Goal: Information Seeking & Learning: Learn about a topic

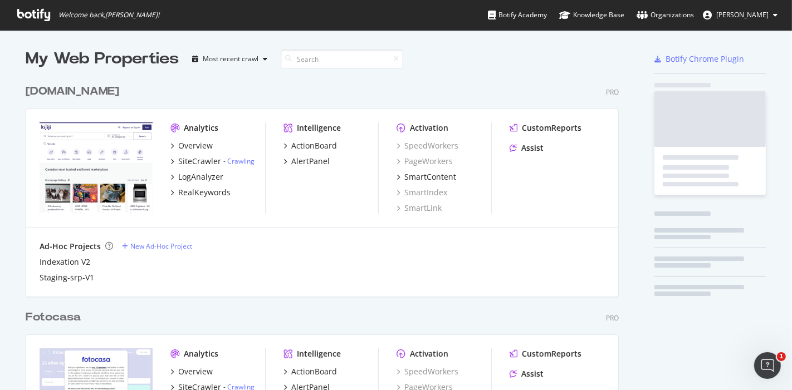
scroll to position [2972, 592]
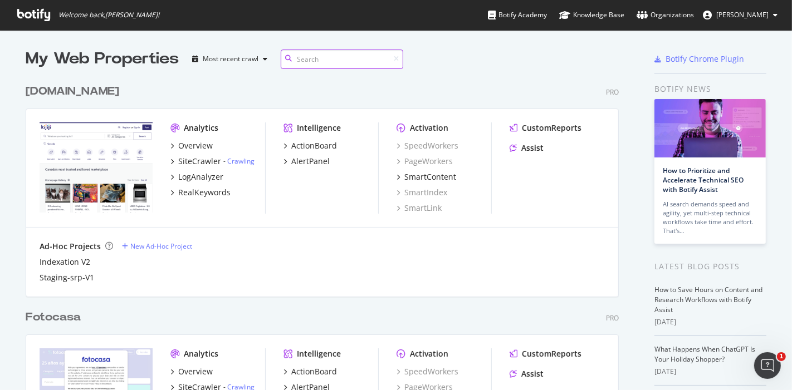
click at [312, 56] on input at bounding box center [342, 59] width 122 height 19
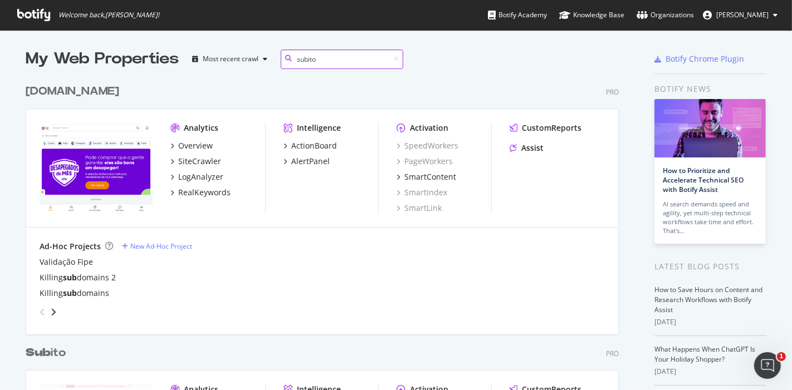
scroll to position [10, 10]
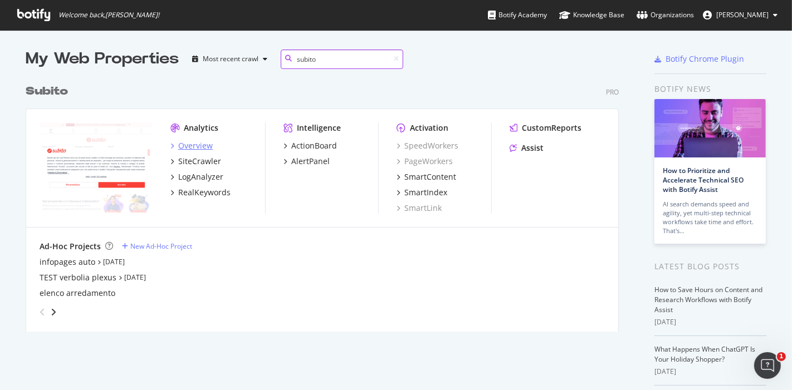
type input "subito"
click at [182, 148] on div "Overview" at bounding box center [195, 145] width 35 height 11
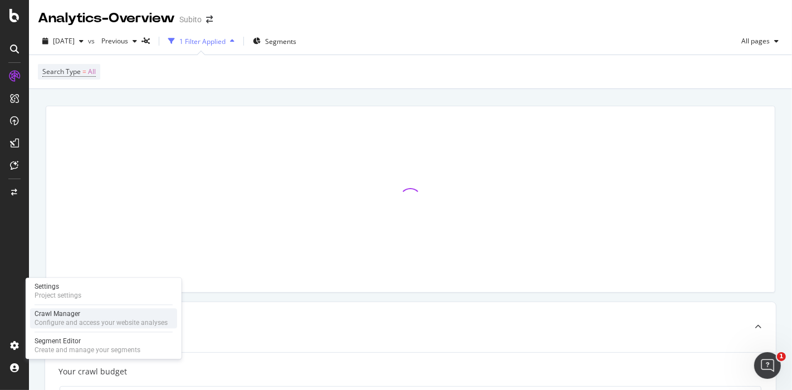
click at [102, 322] on div "Configure and access your website analyses" at bounding box center [101, 322] width 133 height 9
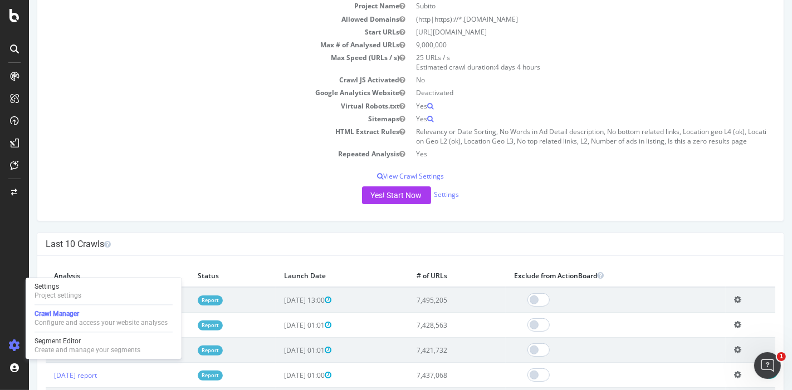
scroll to position [124, 0]
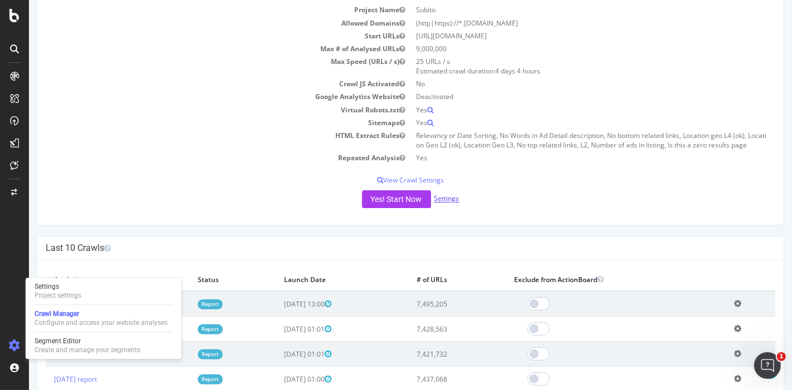
click at [445, 199] on link "Settings" at bounding box center [446, 198] width 25 height 9
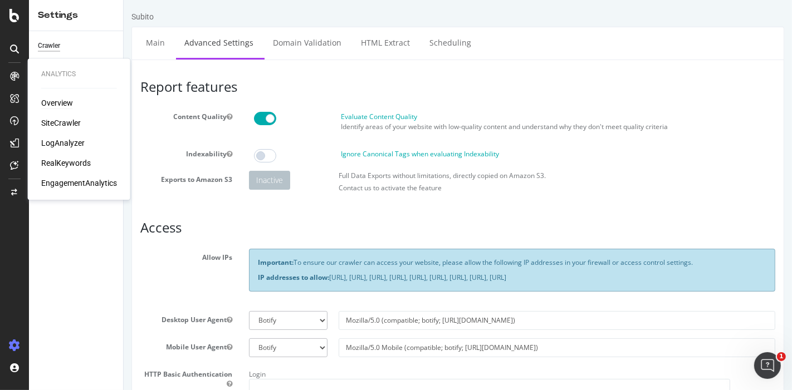
click at [65, 101] on div "Overview" at bounding box center [57, 102] width 32 height 11
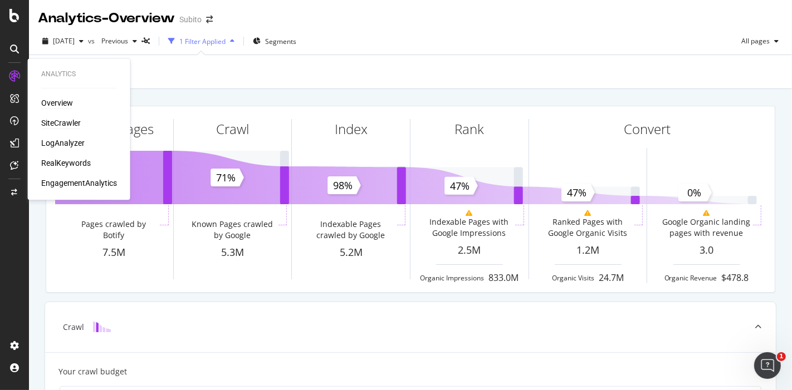
click at [62, 122] on div "SiteCrawler" at bounding box center [61, 122] width 40 height 11
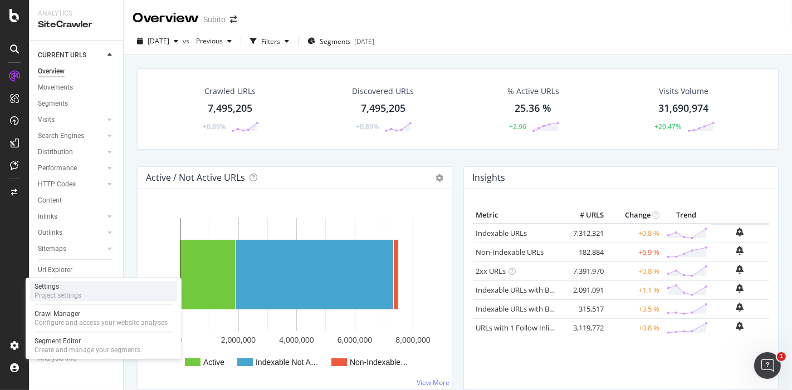
drag, startPoint x: 47, startPoint y: 317, endPoint x: 83, endPoint y: 301, distance: 39.1
click at [47, 317] on div "Crawl Manager" at bounding box center [101, 314] width 133 height 9
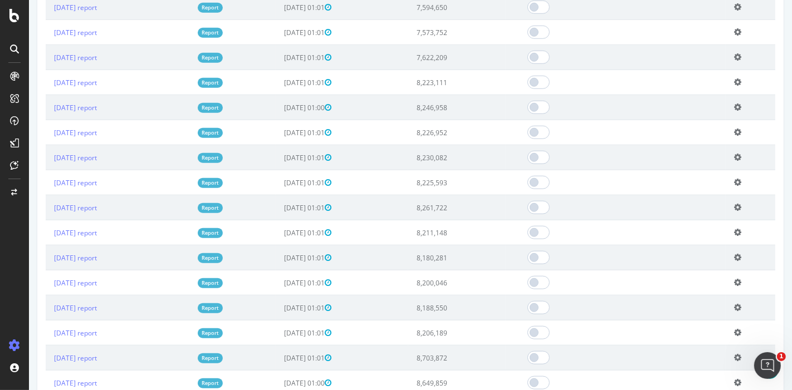
scroll to position [1036, 0]
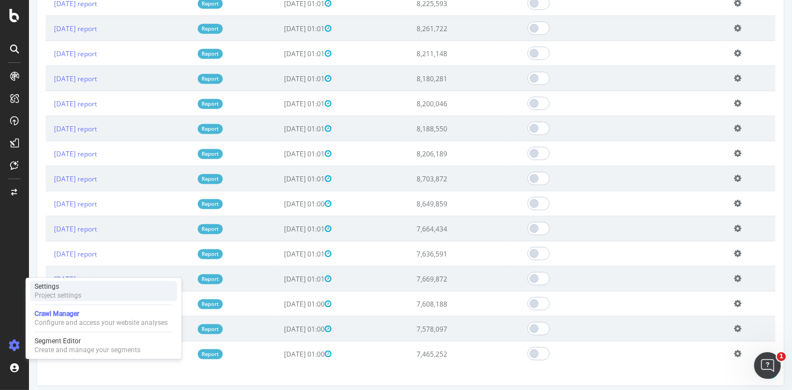
click at [70, 290] on div "Settings" at bounding box center [58, 286] width 47 height 9
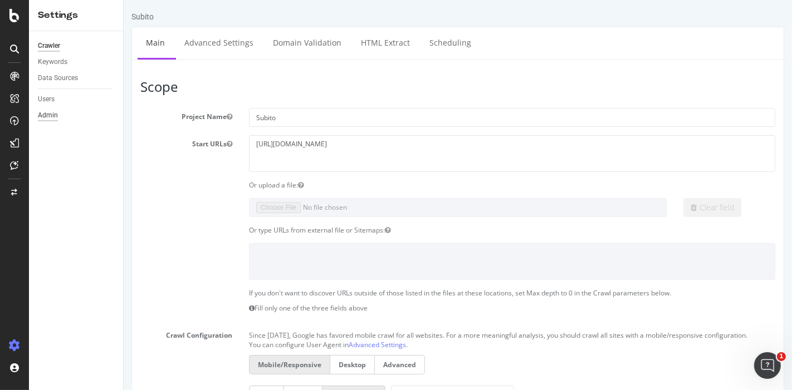
click at [43, 115] on div "Admin" at bounding box center [48, 116] width 20 height 12
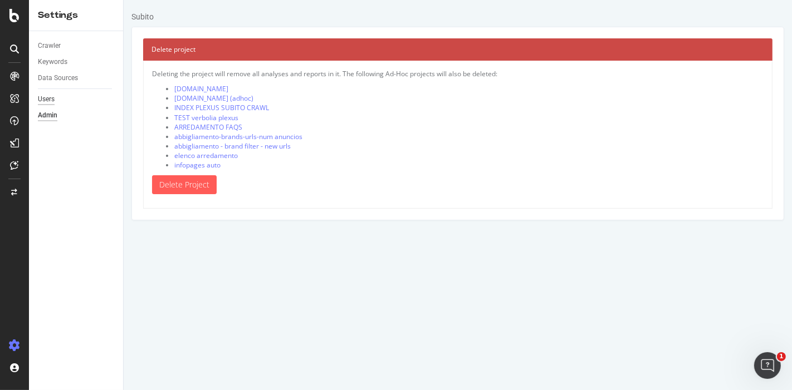
click at [42, 100] on div "Users" at bounding box center [46, 100] width 17 height 12
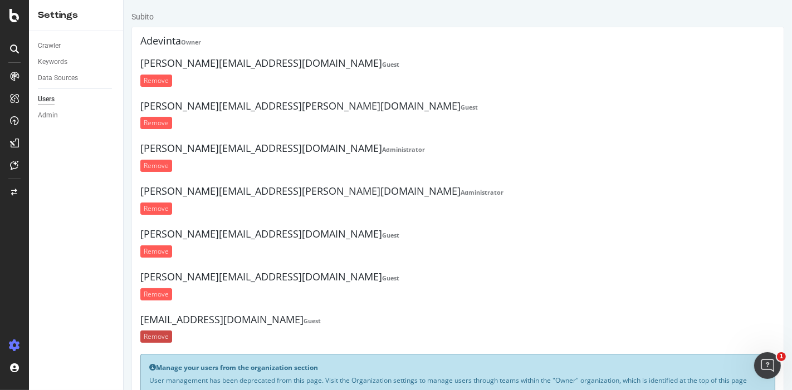
click at [166, 334] on input "Remove" at bounding box center [156, 337] width 32 height 12
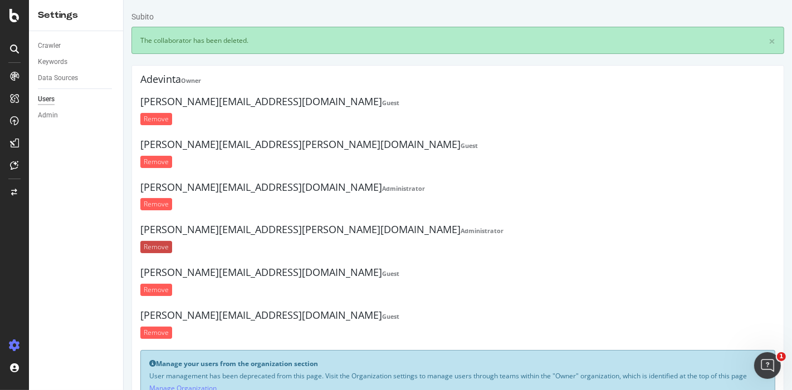
click at [158, 246] on input "Remove" at bounding box center [156, 247] width 32 height 12
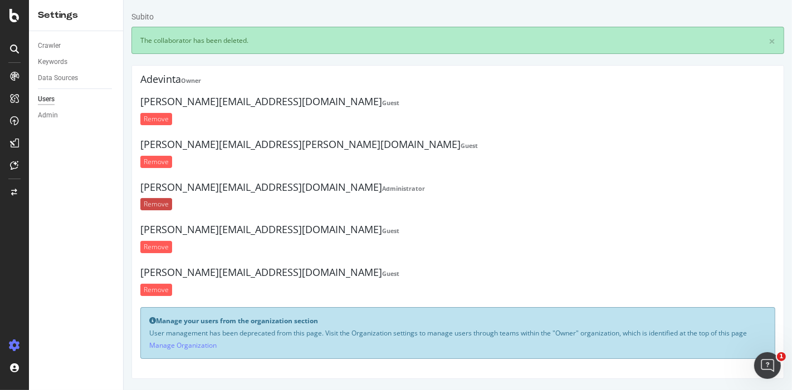
click at [158, 204] on input "Remove" at bounding box center [156, 204] width 32 height 12
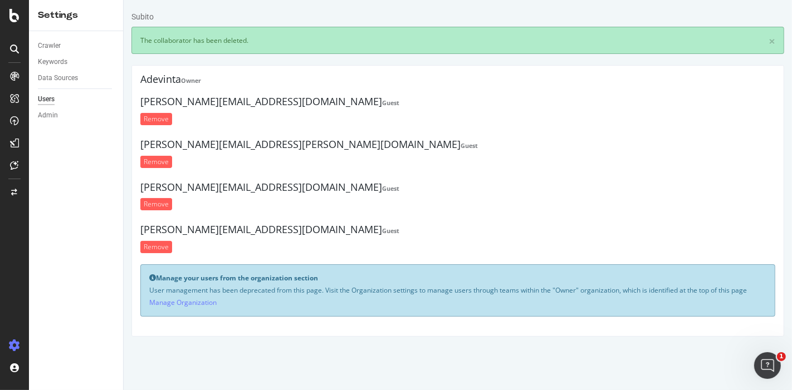
click at [152, 204] on input "Remove" at bounding box center [156, 204] width 32 height 12
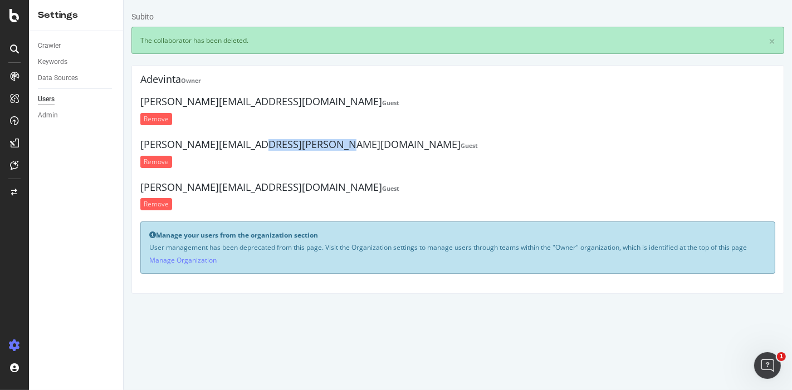
drag, startPoint x: 161, startPoint y: 142, endPoint x: 239, endPoint y: 140, distance: 78.0
click at [239, 140] on h4 "albert.gorski@adevinta.com Guest" at bounding box center [457, 144] width 635 height 11
click at [160, 166] on input "Remove" at bounding box center [156, 162] width 32 height 12
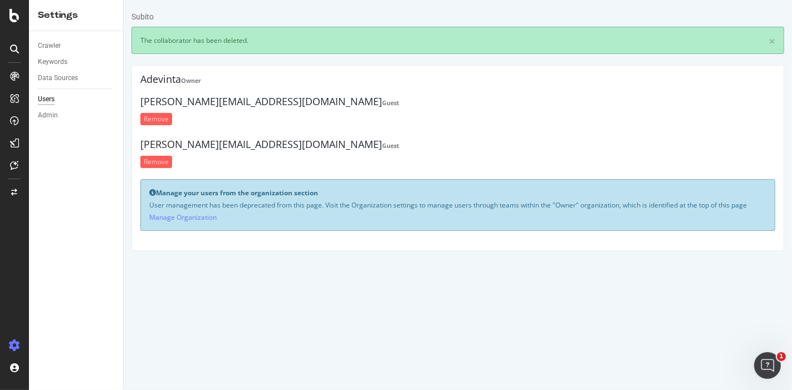
click at [159, 163] on input "Remove" at bounding box center [156, 162] width 32 height 12
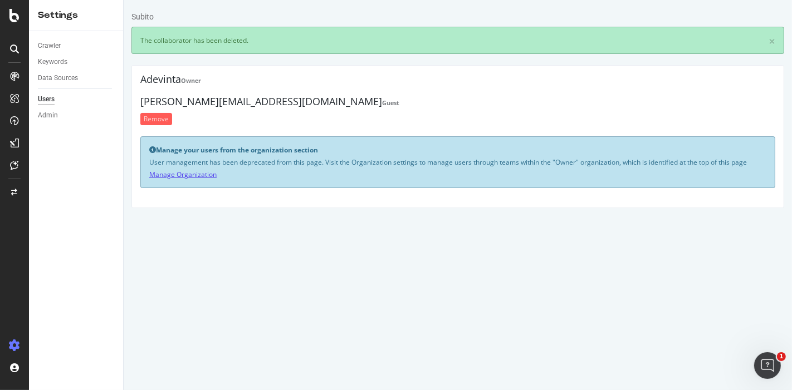
click at [209, 175] on link "Manage Organization" at bounding box center [182, 174] width 67 height 9
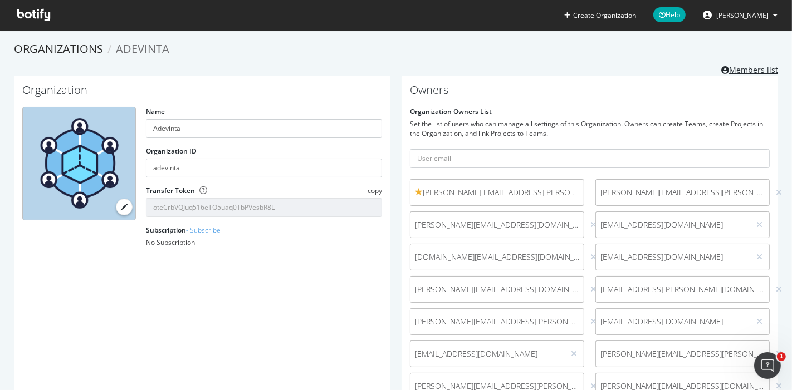
click at [757, 66] on link "Members list" at bounding box center [749, 69] width 57 height 14
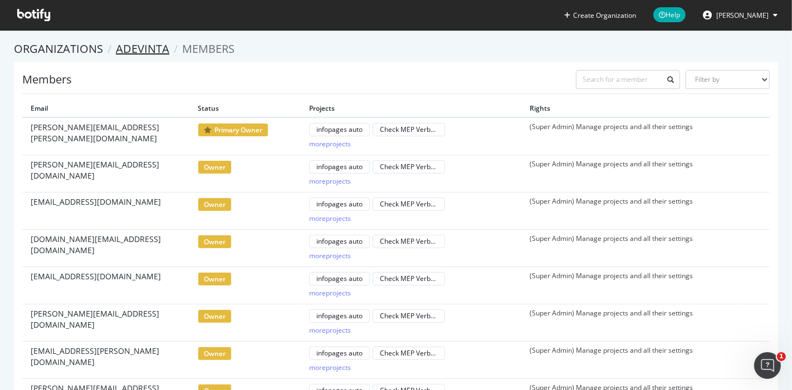
click at [138, 48] on link "Adevinta" at bounding box center [142, 48] width 53 height 15
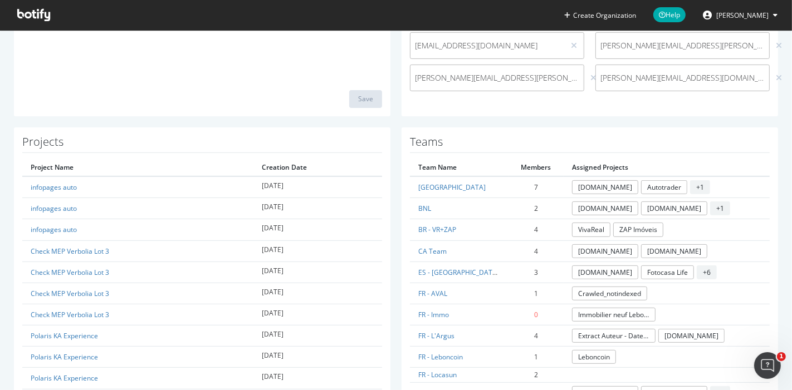
scroll to position [247, 0]
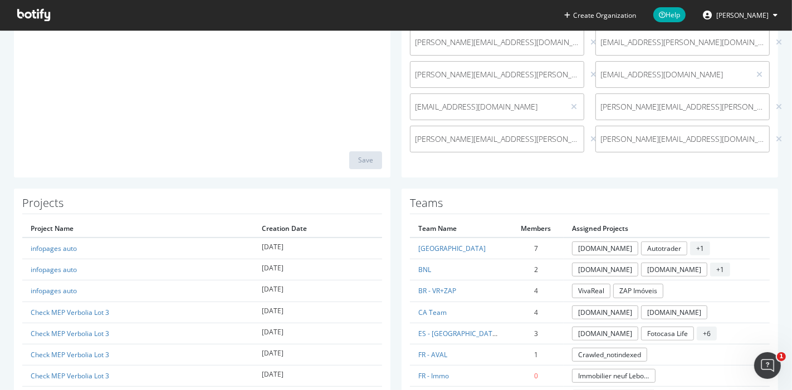
click at [193, 171] on div "Organization Name Adevinta Organization ID adevinta Transfer Token copy oteCrbV…" at bounding box center [202, 3] width 376 height 349
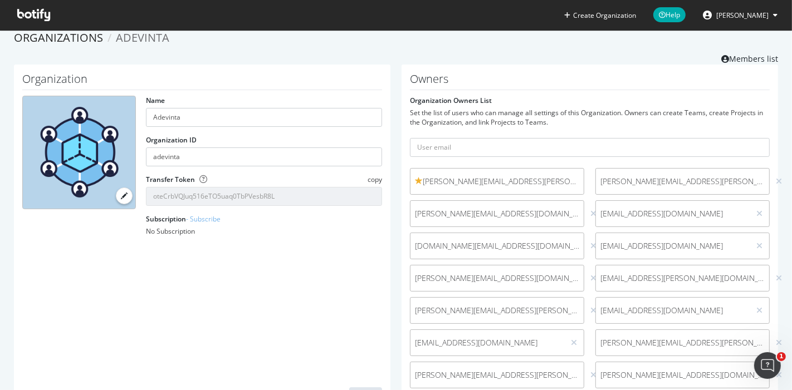
scroll to position [0, 0]
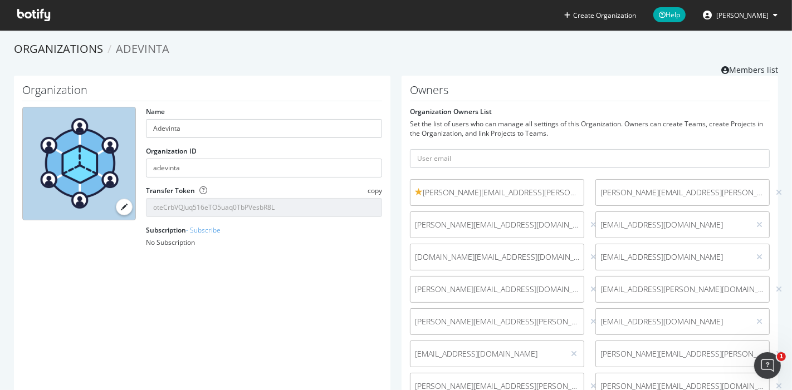
click at [733, 18] on span "Marta Monforte" at bounding box center [742, 15] width 52 height 9
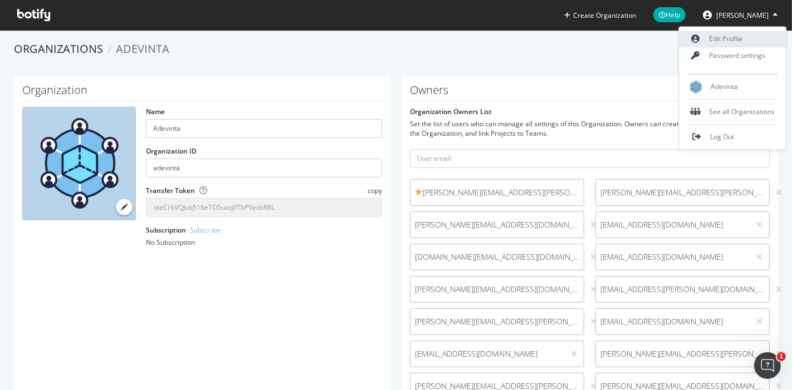
click at [719, 31] on link "Edit Profile" at bounding box center [732, 39] width 107 height 17
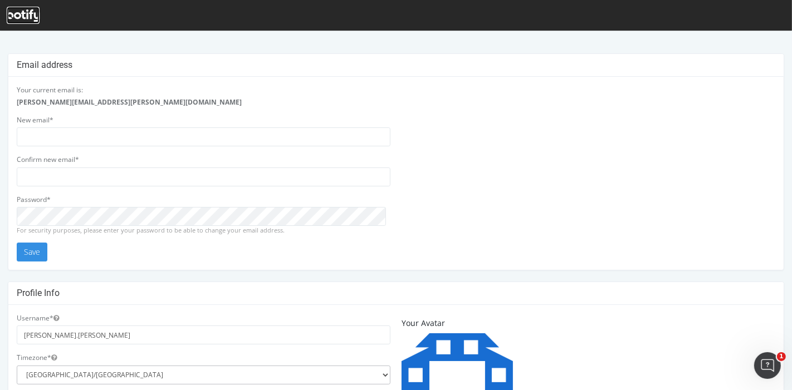
click at [23, 11] on icon at bounding box center [23, 15] width 33 height 12
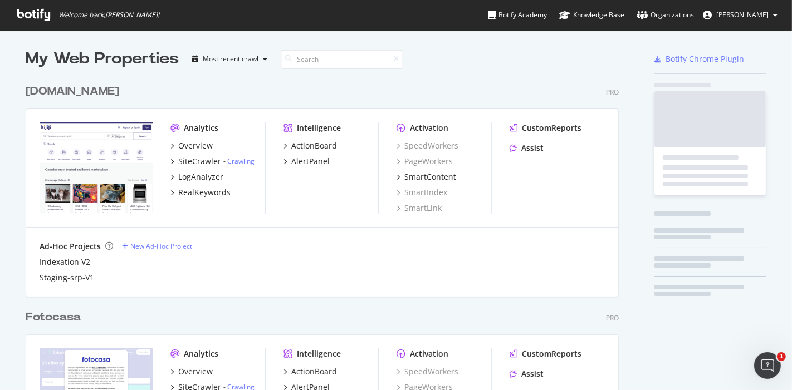
scroll to position [2972, 592]
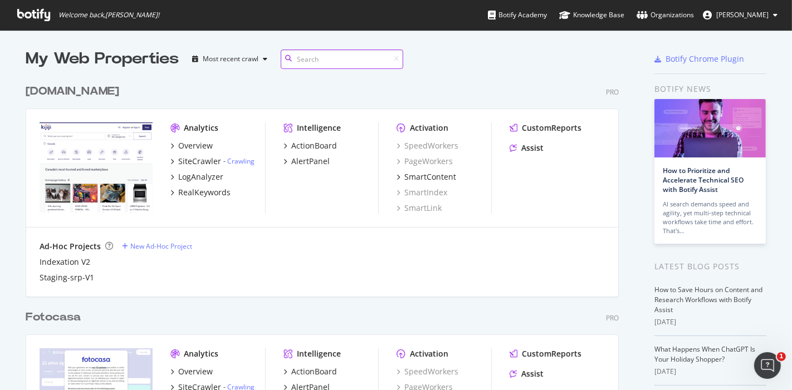
click at [313, 58] on input at bounding box center [342, 59] width 122 height 19
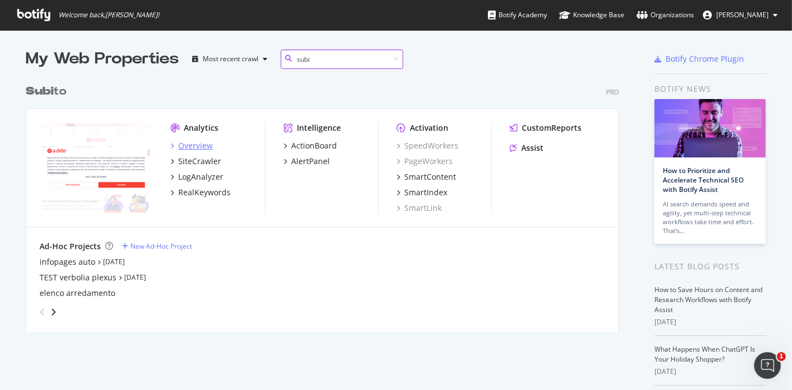
type input "subi"
click at [192, 143] on div "Overview" at bounding box center [195, 145] width 35 height 11
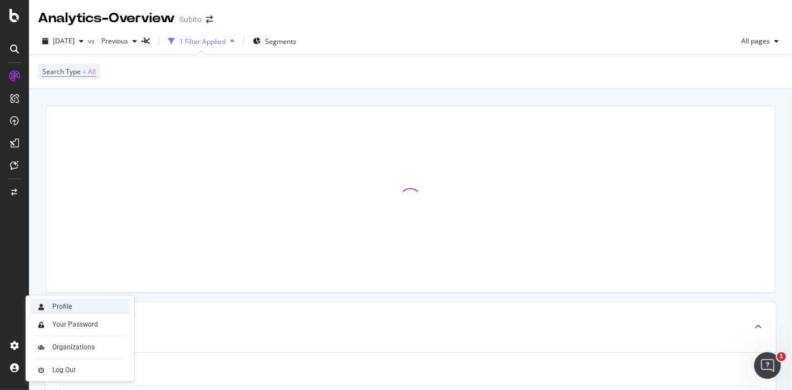
click at [85, 307] on div "Profile" at bounding box center [80, 307] width 100 height 16
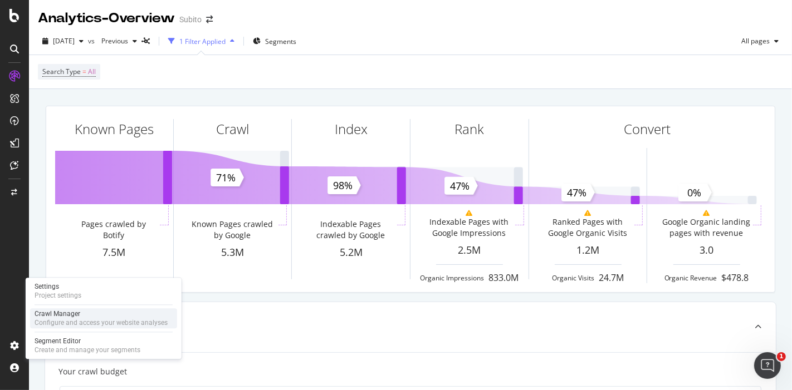
click at [95, 310] on div "Crawl Manager" at bounding box center [101, 314] width 133 height 9
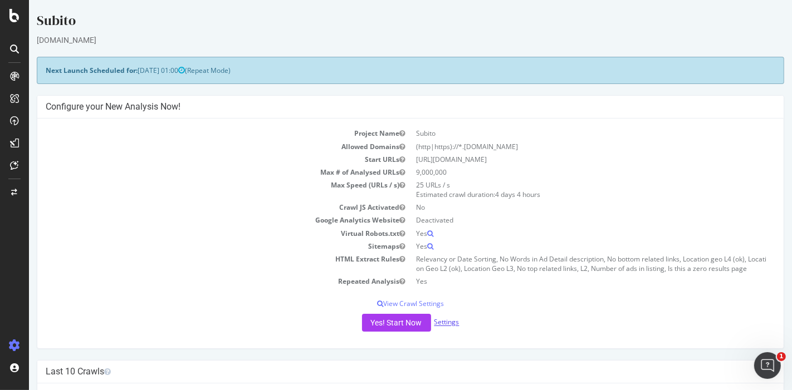
click at [448, 318] on link "Settings" at bounding box center [446, 322] width 25 height 9
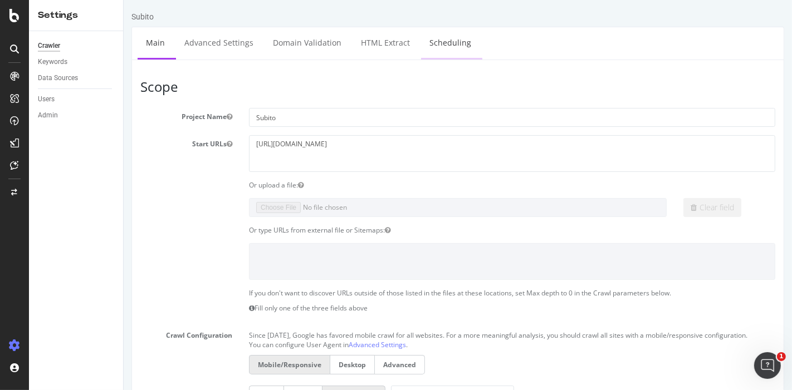
click at [423, 48] on link "Scheduling" at bounding box center [449, 42] width 58 height 31
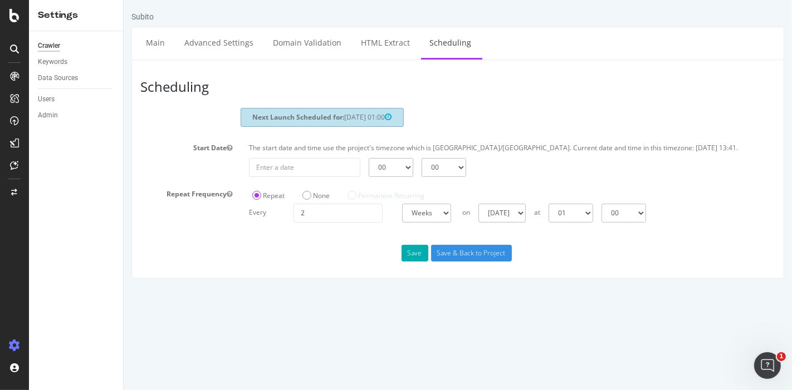
click at [359, 125] on div "Next Launch Scheduled for: 2025-09-28 01:00" at bounding box center [321, 117] width 163 height 18
drag, startPoint x: 332, startPoint y: 125, endPoint x: 453, endPoint y: 133, distance: 121.1
click at [453, 130] on div "Next Launch Scheduled for: 2025-09-28 01:00" at bounding box center [456, 119] width 651 height 22
click at [321, 171] on input "2025-09-18" at bounding box center [303, 167] width 111 height 19
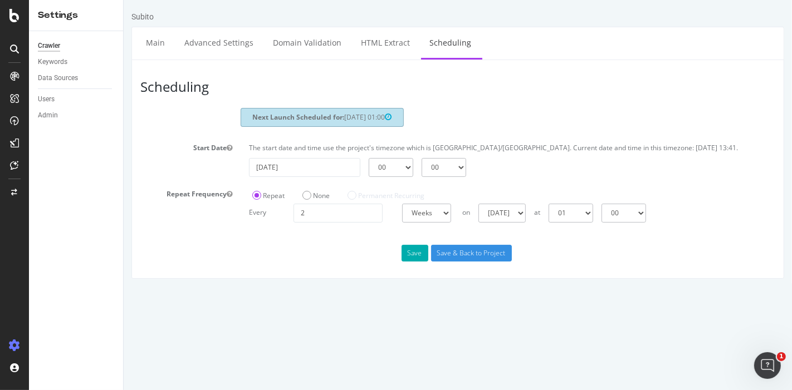
click at [681, 185] on section "Next Launch Scheduled for: 2025-09-28 01:00 Start Date The start date and time …" at bounding box center [457, 165] width 635 height 114
drag, startPoint x: 316, startPoint y: 203, endPoint x: 319, endPoint y: 194, distance: 9.9
click at [316, 200] on label "None" at bounding box center [315, 195] width 27 height 9
click at [123, 0] on input "None" at bounding box center [123, 0] width 0 height 0
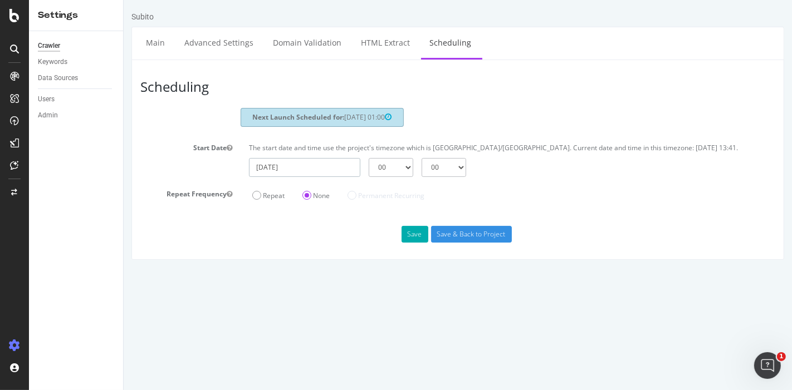
click at [327, 173] on input "2025-09-18" at bounding box center [303, 167] width 111 height 19
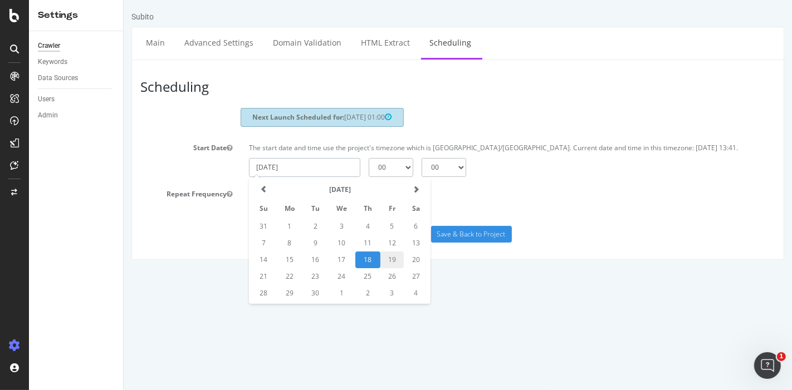
click at [391, 268] on td "19" at bounding box center [391, 260] width 23 height 17
type input "2025-09-19"
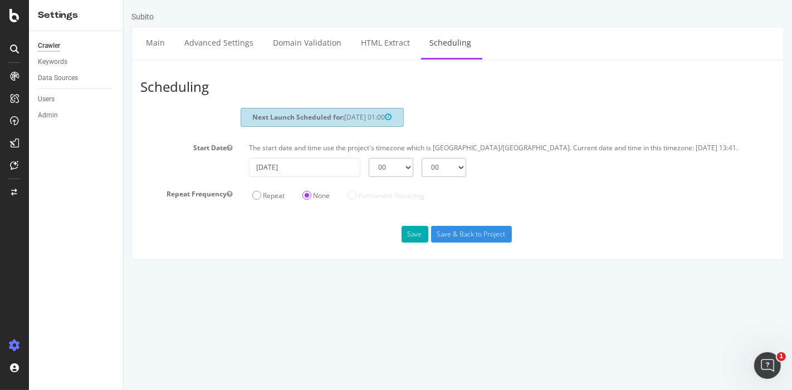
click at [399, 175] on select "00 01 02 03 04 05 06 07 08 09 10 11 12 13 14 15 16 17 18 19 20 21 22 23" at bounding box center [390, 167] width 45 height 19
select select "16"
click at [368, 166] on select "00 01 02 03 04 05 06 07 08 09 10 11 12 13 14 15 16 17 18 19 20 21 22 23" at bounding box center [390, 167] width 45 height 19
click at [379, 177] on select "00 01 02 03 04 05 06 07 08 09 10 11 12 13 14 15 16 17 18 19 20 21 22 23" at bounding box center [390, 167] width 45 height 19
click at [561, 140] on section "Next Launch Scheduled for: 2025-09-28 01:00 Start Date The start date and time …" at bounding box center [457, 155] width 635 height 95
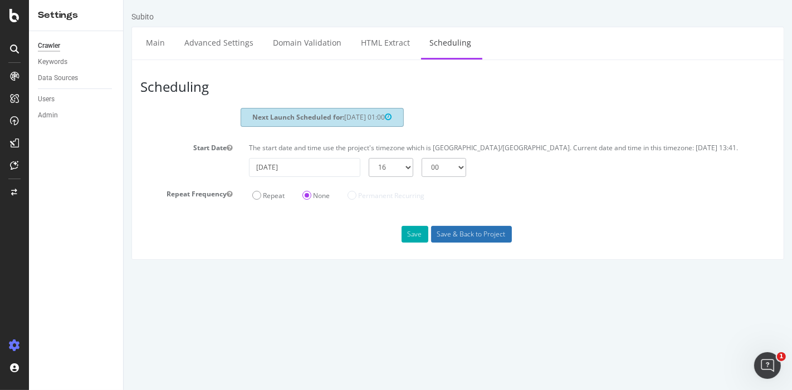
click at [490, 243] on input "Save & Back to Project" at bounding box center [470, 234] width 81 height 17
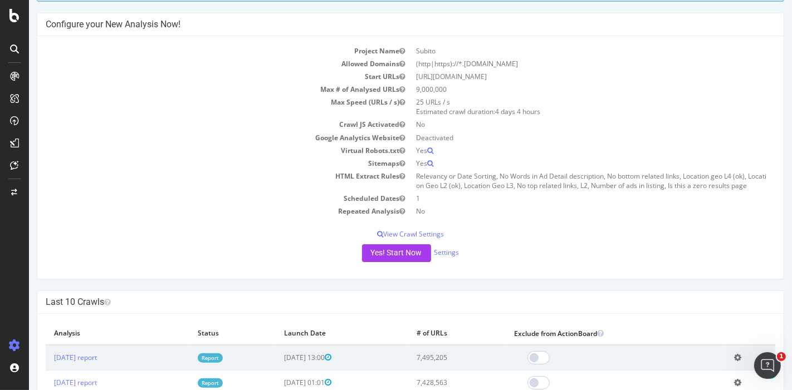
scroll to position [62, 0]
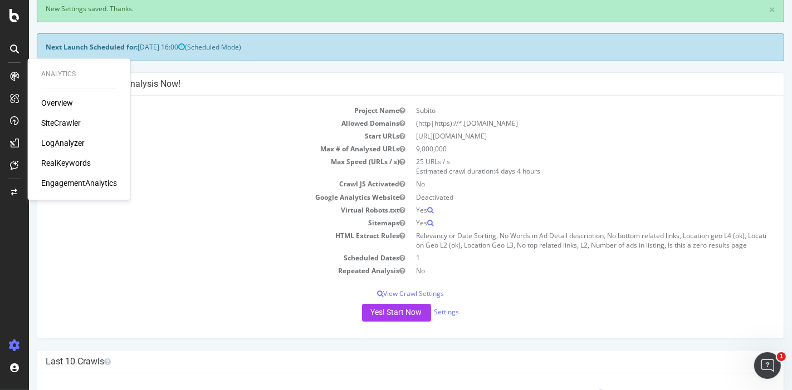
click at [53, 126] on div "SiteCrawler" at bounding box center [61, 122] width 40 height 11
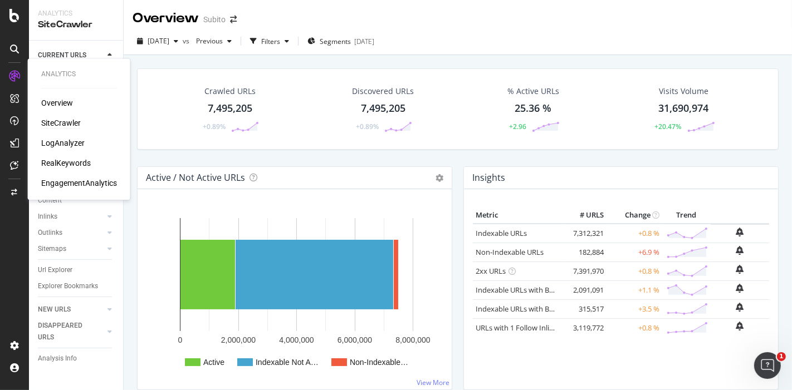
click at [63, 124] on div "SiteCrawler" at bounding box center [61, 122] width 40 height 11
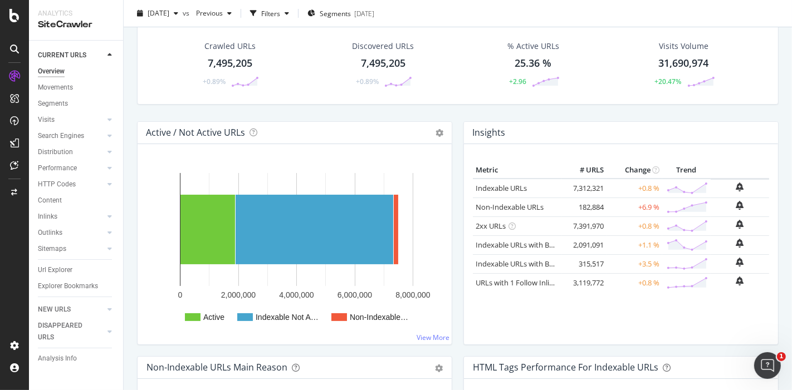
scroll to position [62, 0]
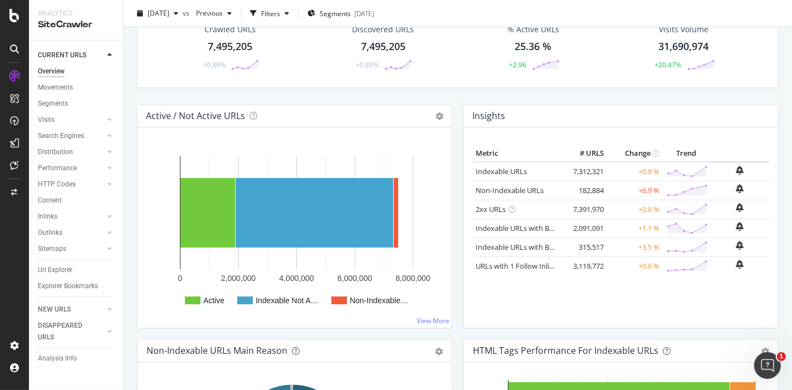
drag, startPoint x: 64, startPoint y: 275, endPoint x: 514, endPoint y: 53, distance: 501.8
click at [64, 275] on div "Url Explorer" at bounding box center [55, 270] width 35 height 12
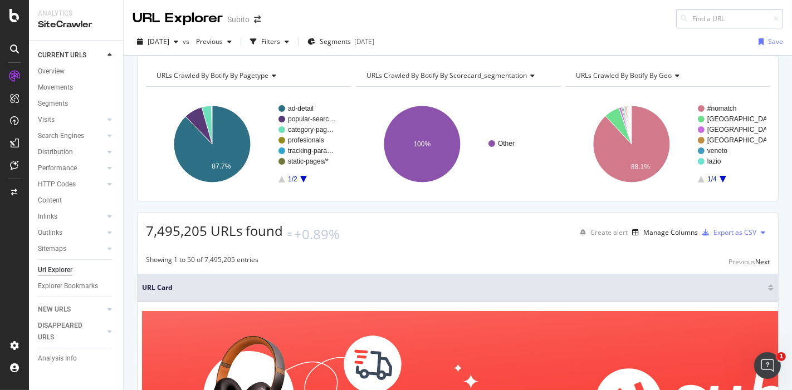
click at [687, 15] on input at bounding box center [729, 18] width 107 height 19
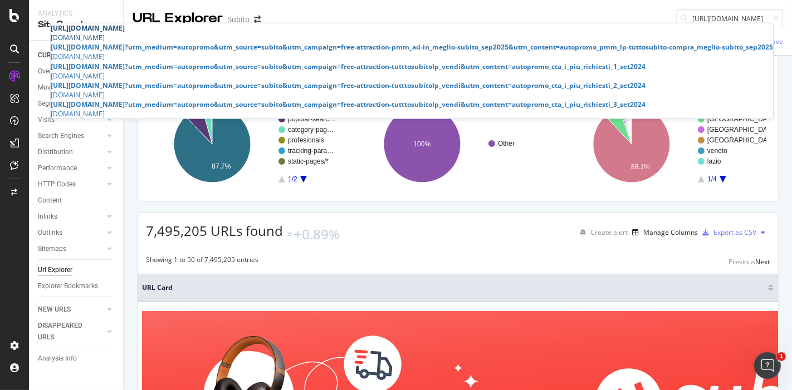
type input "[URL][DOMAIN_NAME]"
click at [125, 33] on span "[URL][DOMAIN_NAME]" at bounding box center [88, 27] width 74 height 9
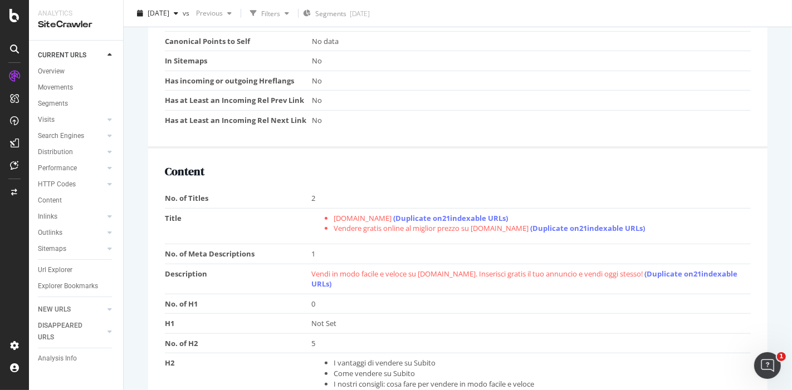
scroll to position [742, 0]
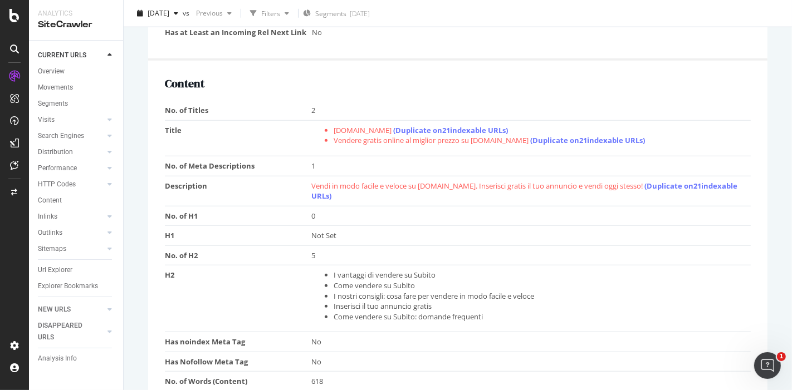
drag, startPoint x: 424, startPoint y: 179, endPoint x: 646, endPoint y: 196, distance: 222.8
click at [646, 196] on td "Vendi in modo facile e veloce su Subito.it. Inserisci gratis il tuo annuncio e …" at bounding box center [530, 191] width 439 height 30
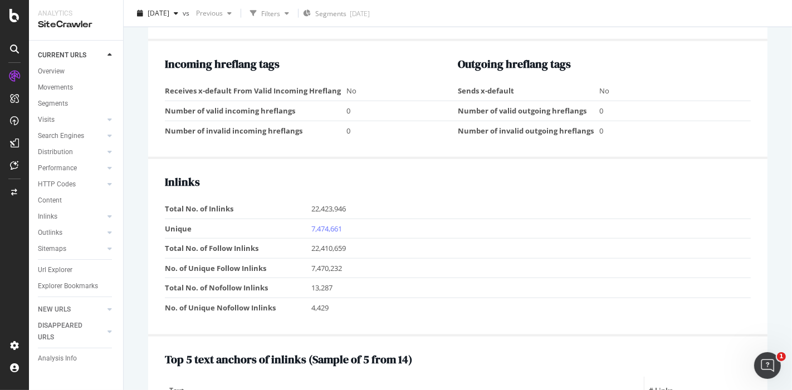
scroll to position [1175, 0]
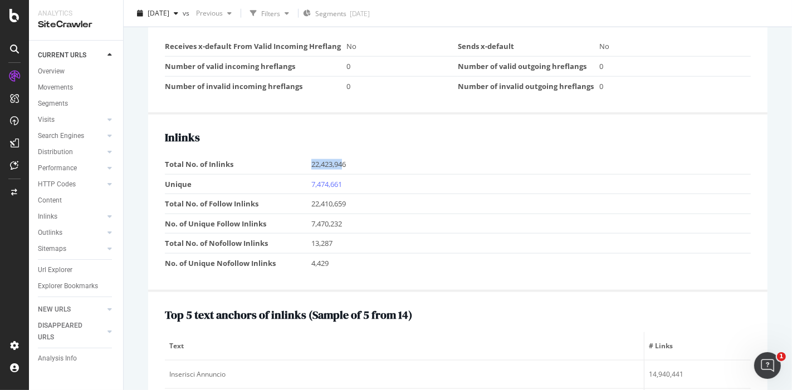
drag, startPoint x: 343, startPoint y: 159, endPoint x: 292, endPoint y: 158, distance: 50.7
click at [294, 158] on tr "Total No. of Inlinks 22,423,946" at bounding box center [458, 164] width 586 height 19
click at [292, 158] on td "Total No. of Inlinks" at bounding box center [238, 164] width 146 height 19
drag, startPoint x: 292, startPoint y: 158, endPoint x: 460, endPoint y: 161, distance: 168.2
click at [460, 161] on tr "Total No. of Inlinks 22,423,946" at bounding box center [458, 164] width 586 height 19
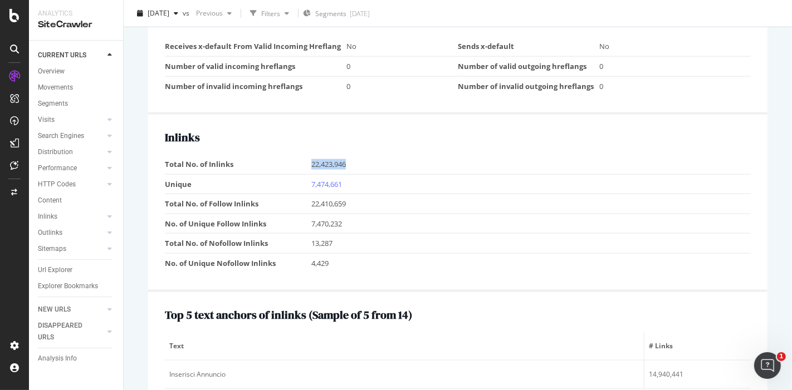
click at [460, 161] on td "22,423,946" at bounding box center [530, 164] width 439 height 19
drag, startPoint x: 300, startPoint y: 175, endPoint x: 483, endPoint y: 182, distance: 183.9
click at [483, 182] on tr "Unique 7,474,661" at bounding box center [458, 184] width 586 height 20
drag, startPoint x: 332, startPoint y: 177, endPoint x: 405, endPoint y: 151, distance: 77.5
click at [405, 155] on td "22,423,946" at bounding box center [530, 164] width 439 height 19
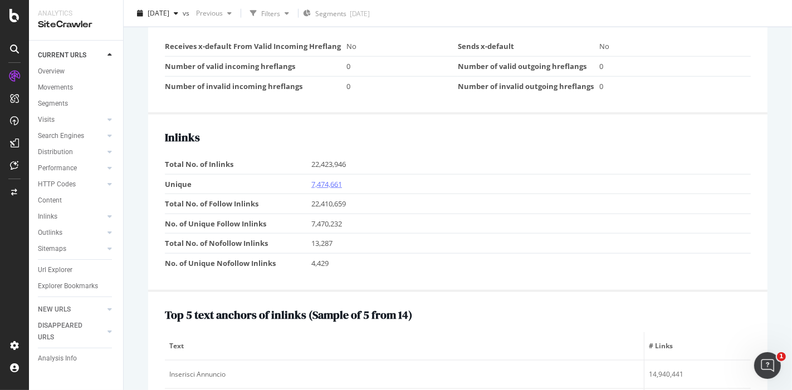
click at [336, 179] on link "7,474,661" at bounding box center [326, 184] width 31 height 10
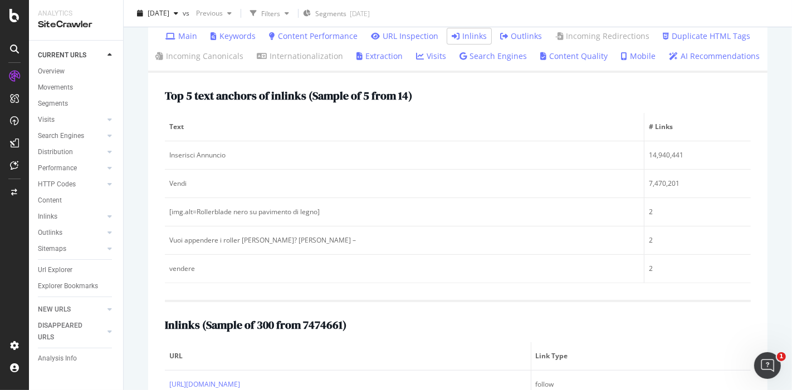
scroll to position [247, 0]
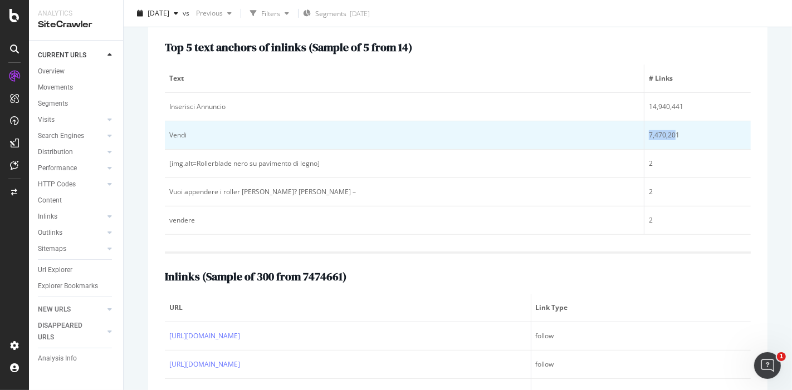
drag, startPoint x: 652, startPoint y: 138, endPoint x: 609, endPoint y: 133, distance: 43.2
click at [609, 133] on tr "Vendi 7,470,201" at bounding box center [458, 135] width 586 height 28
click at [297, 141] on td "Vendi" at bounding box center [404, 135] width 479 height 28
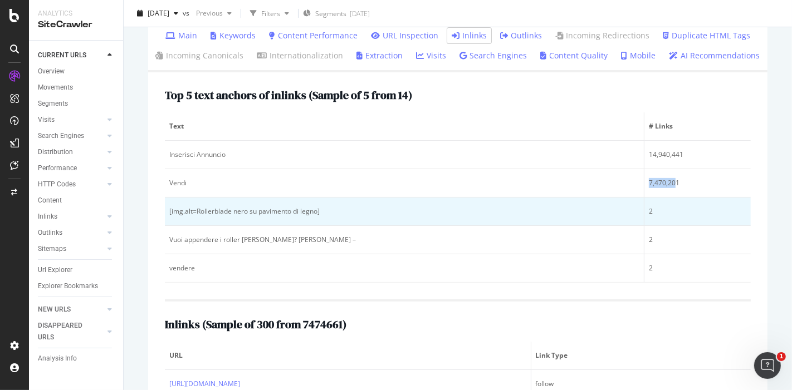
scroll to position [207, 0]
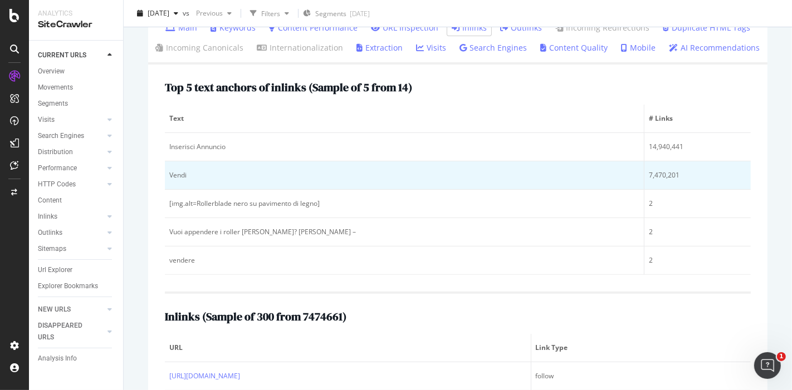
click at [177, 173] on div "Vendi" at bounding box center [404, 175] width 470 height 10
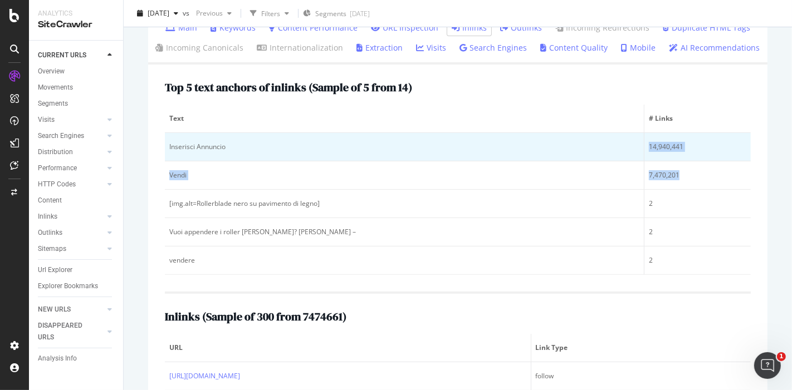
drag, startPoint x: 680, startPoint y: 164, endPoint x: 229, endPoint y: 144, distance: 452.0
click at [229, 144] on tbody "Inserisci Annuncio 14,940,441 Vendi 7,470,201 [img.alt=Rollerblade nero su pavi…" at bounding box center [458, 204] width 586 height 142
click at [229, 144] on div "Inserisci Annuncio" at bounding box center [404, 147] width 470 height 10
drag, startPoint x: 717, startPoint y: 150, endPoint x: 287, endPoint y: 146, distance: 430.4
click at [287, 146] on tr "Inserisci Annuncio 14,940,441" at bounding box center [458, 147] width 586 height 28
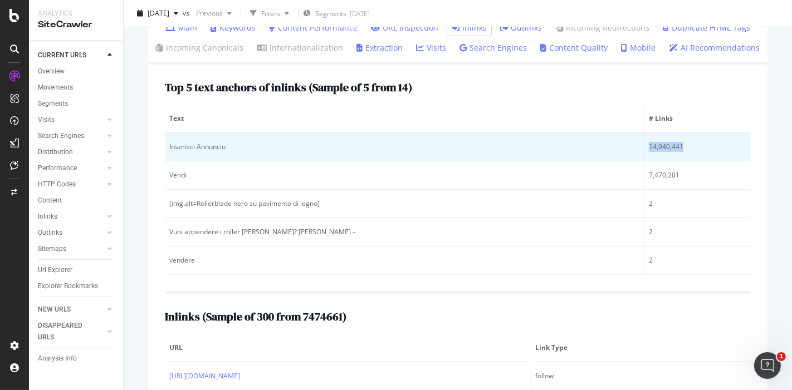
click at [287, 146] on div "Inserisci Annuncio" at bounding box center [404, 147] width 470 height 10
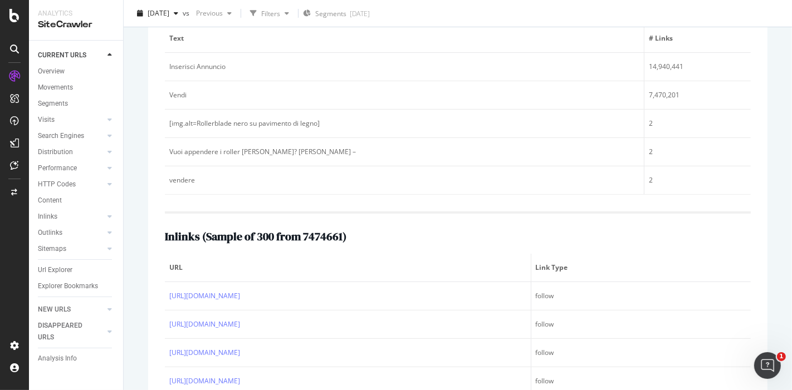
scroll to position [331, 0]
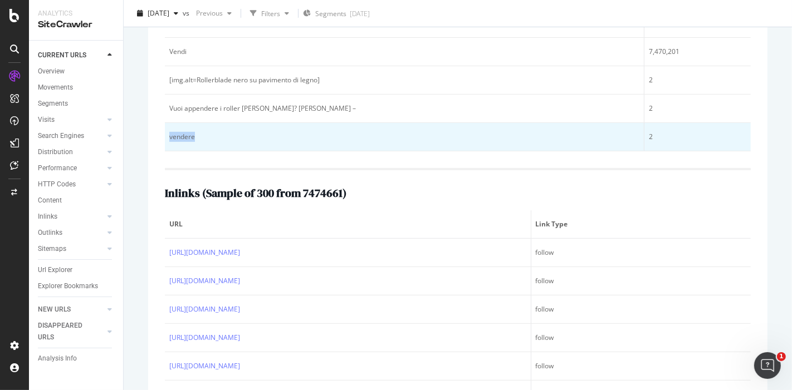
drag, startPoint x: 212, startPoint y: 136, endPoint x: 170, endPoint y: 136, distance: 41.2
click at [170, 136] on div "vendere" at bounding box center [404, 137] width 470 height 10
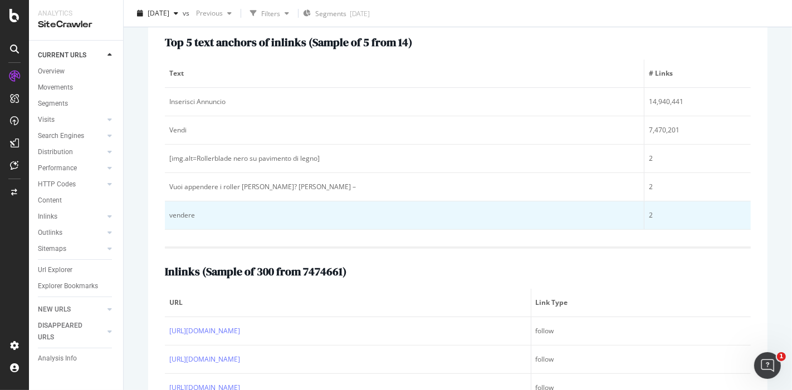
scroll to position [207, 0]
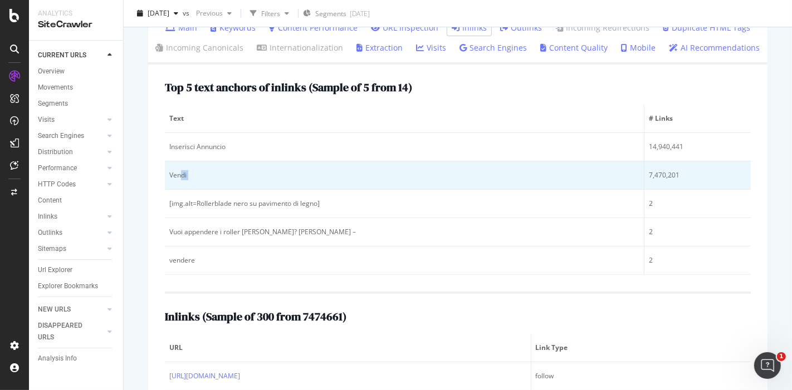
drag, startPoint x: 179, startPoint y: 175, endPoint x: 621, endPoint y: 176, distance: 442.1
click at [621, 176] on tr "Vendi 7,470,201" at bounding box center [458, 175] width 586 height 28
click at [649, 173] on div "7,470,201" at bounding box center [697, 175] width 97 height 10
drag, startPoint x: 666, startPoint y: 176, endPoint x: 586, endPoint y: 176, distance: 79.6
click at [586, 176] on tr "Vendi 7,470,201" at bounding box center [458, 175] width 586 height 28
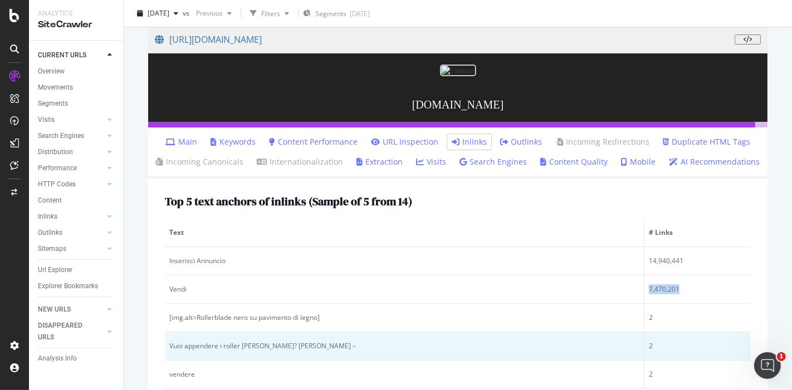
scroll to position [145, 0]
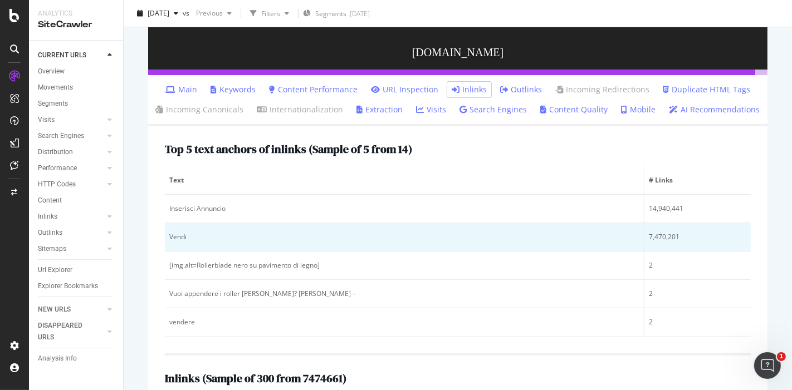
drag, startPoint x: 171, startPoint y: 232, endPoint x: 507, endPoint y: 239, distance: 336.4
click at [171, 232] on div "Vendi" at bounding box center [404, 237] width 470 height 10
click at [610, 242] on td "Vendi" at bounding box center [404, 237] width 479 height 28
click at [649, 238] on div "7,470,201" at bounding box center [697, 237] width 97 height 10
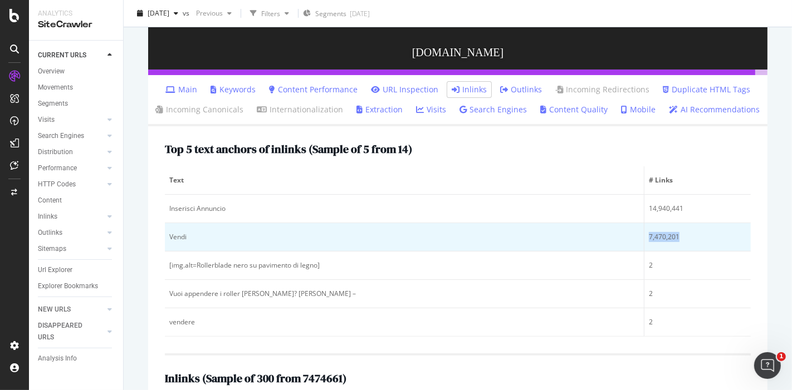
click at [692, 238] on div "7,470,201" at bounding box center [697, 237] width 97 height 10
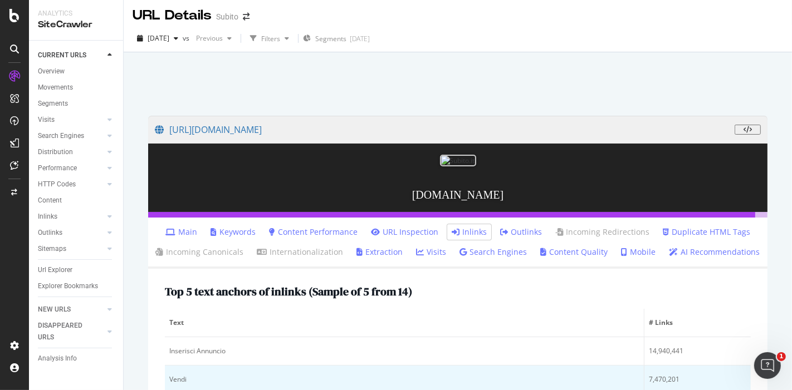
scroll to position [0, 0]
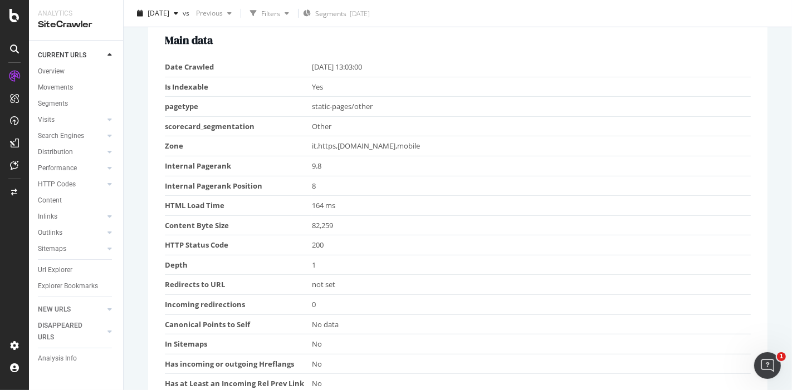
scroll to position [185, 0]
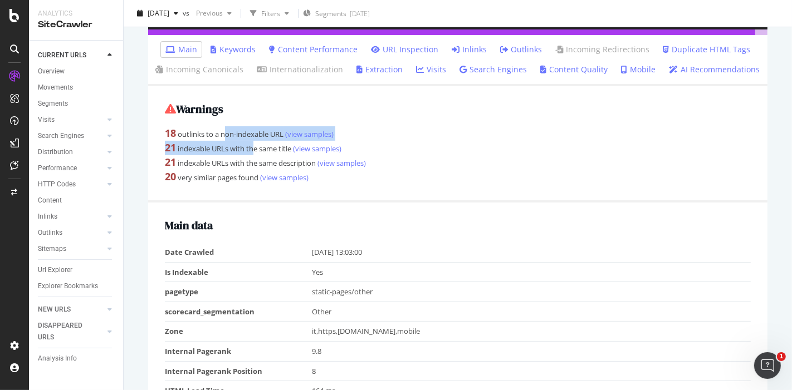
drag, startPoint x: 227, startPoint y: 138, endPoint x: 256, endPoint y: 142, distance: 29.2
click at [256, 142] on div "Warnings 18 outlinks to a non-indexable URL (view samples) 21 indexable URLs wi…" at bounding box center [457, 144] width 619 height 116
click at [230, 145] on div "21 indexable URLs with the same title (view samples)" at bounding box center [458, 148] width 586 height 14
drag, startPoint x: 226, startPoint y: 146, endPoint x: 272, endPoint y: 148, distance: 46.3
click at [272, 148] on div "21 indexable URLs with the same title (view samples)" at bounding box center [458, 148] width 586 height 14
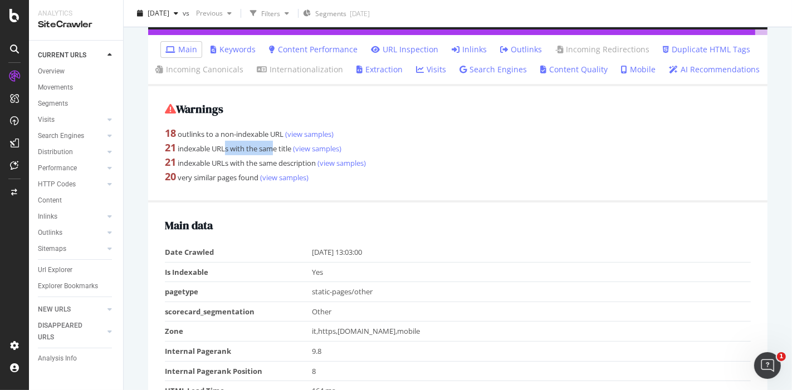
click at [272, 148] on div "21 indexable URLs with the same title (view samples)" at bounding box center [458, 148] width 586 height 14
drag, startPoint x: 183, startPoint y: 165, endPoint x: 236, endPoint y: 161, distance: 52.5
click at [236, 161] on div "21 indexable URLs with the same description (view samples)" at bounding box center [458, 162] width 586 height 14
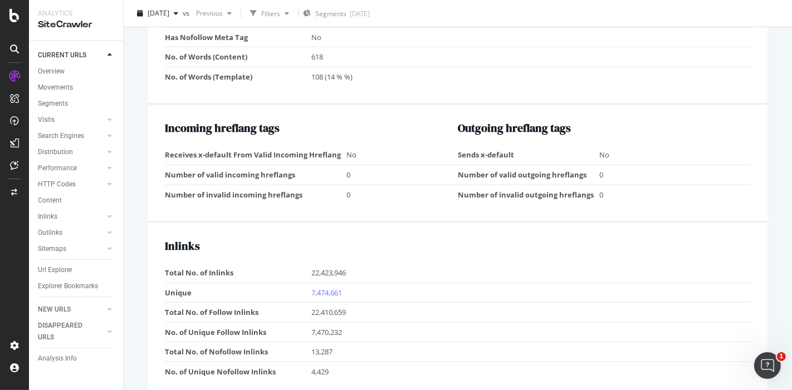
scroll to position [1114, 0]
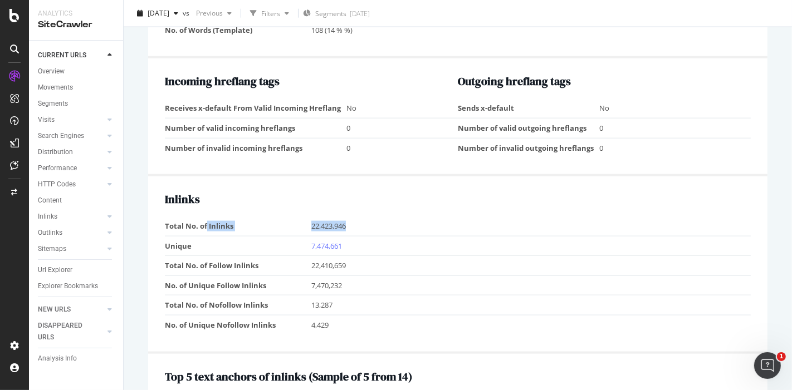
drag, startPoint x: 278, startPoint y: 222, endPoint x: 400, endPoint y: 220, distance: 121.9
click at [400, 220] on tr "Total No. of Inlinks 22,423,946" at bounding box center [458, 226] width 586 height 19
click at [400, 220] on td "22,423,946" at bounding box center [530, 226] width 439 height 19
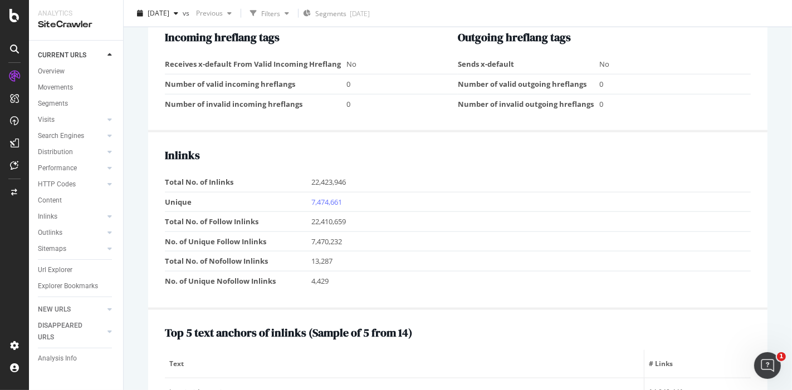
scroll to position [1175, 0]
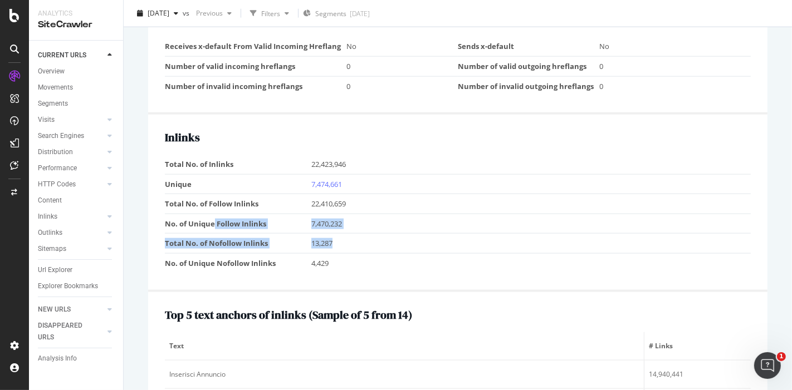
drag, startPoint x: 213, startPoint y: 215, endPoint x: 403, endPoint y: 241, distance: 191.0
click at [403, 241] on tbody "Total No. of Inlinks 22,423,946 Unique 7,474,661 Total No. of Follow Inlinks 22…" at bounding box center [458, 214] width 586 height 118
click at [403, 241] on td "13,287" at bounding box center [530, 244] width 439 height 20
drag, startPoint x: 193, startPoint y: 239, endPoint x: 340, endPoint y: 239, distance: 147.0
click at [340, 239] on tr "Total No. of Nofollow Inlinks 13,287" at bounding box center [458, 244] width 586 height 20
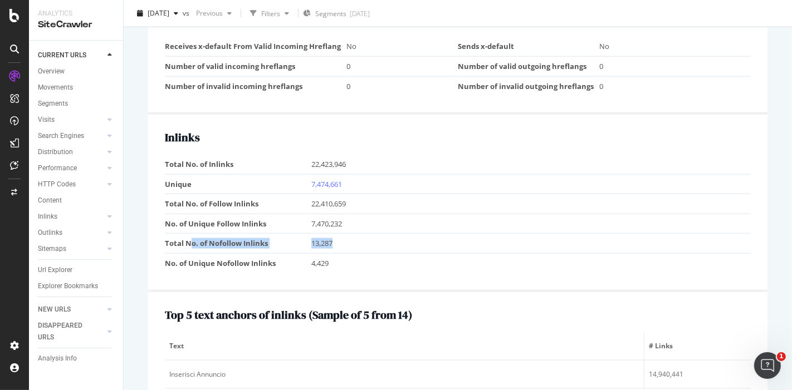
click at [340, 239] on td "13,287" at bounding box center [530, 244] width 439 height 20
drag, startPoint x: 340, startPoint y: 252, endPoint x: 223, endPoint y: 246, distance: 117.1
click at [223, 253] on tr "No. of Unique Nofollow Inlinks 4,429" at bounding box center [458, 262] width 586 height 19
click at [507, 161] on td "22,423,946" at bounding box center [530, 164] width 439 height 19
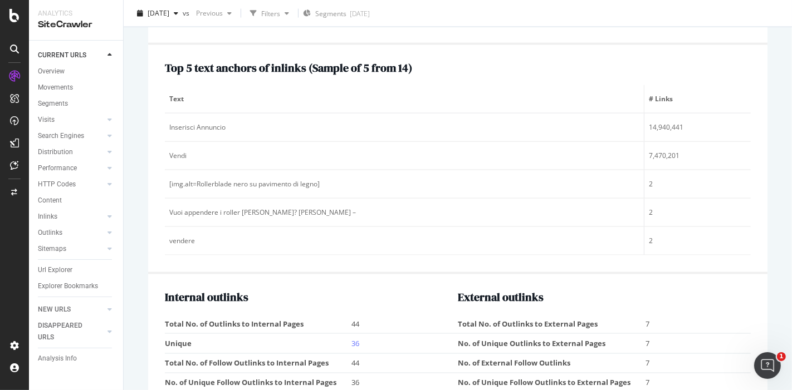
click at [507, 161] on td "Vendi" at bounding box center [404, 156] width 479 height 28
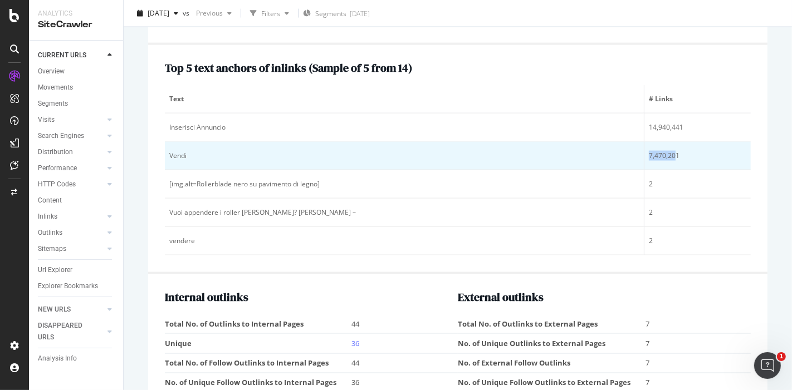
drag, startPoint x: 654, startPoint y: 145, endPoint x: 578, endPoint y: 146, distance: 75.7
click at [579, 146] on tr "Vendi 7,470,201" at bounding box center [458, 156] width 586 height 28
click at [578, 151] on div "Vendi" at bounding box center [404, 156] width 470 height 10
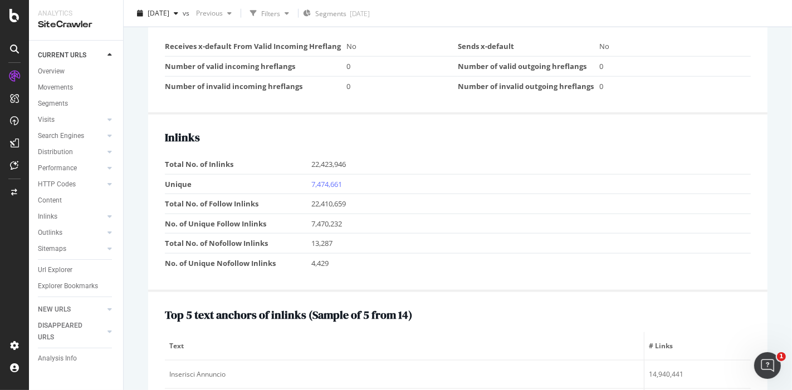
scroll to position [1237, 0]
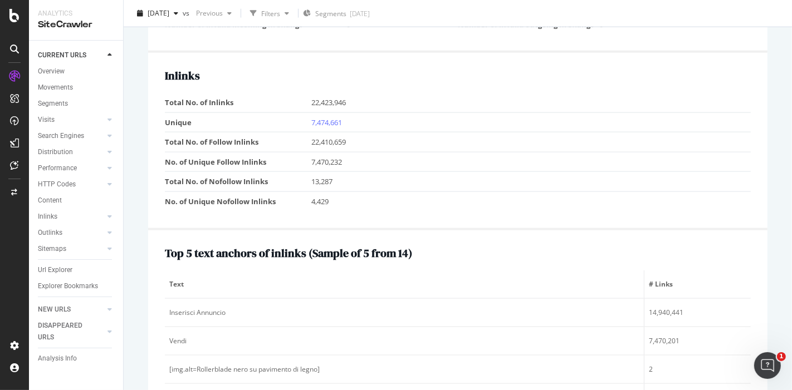
click at [333, 134] on td "22,410,659" at bounding box center [530, 143] width 439 height 20
drag, startPoint x: 315, startPoint y: 136, endPoint x: 388, endPoint y: 143, distance: 73.8
click at [388, 143] on td "22,410,659" at bounding box center [530, 143] width 439 height 20
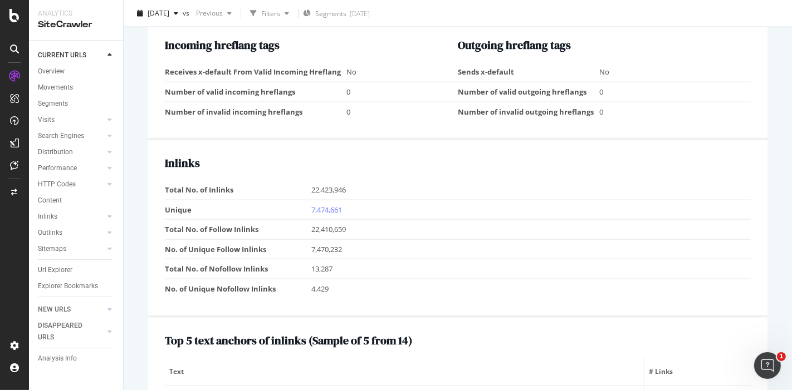
scroll to position [1148, 0]
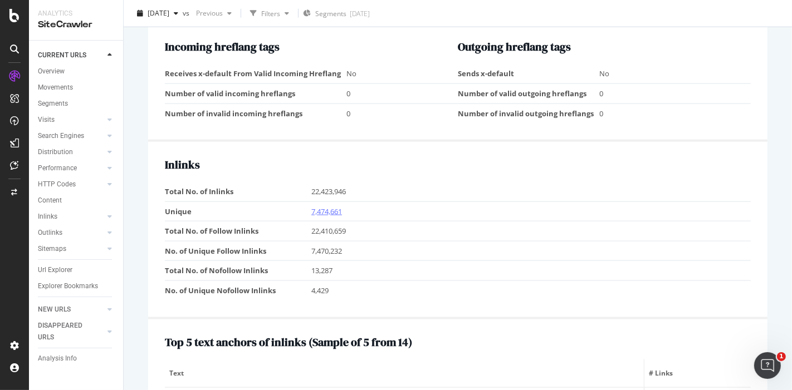
click at [327, 207] on link "7,474,661" at bounding box center [326, 212] width 31 height 10
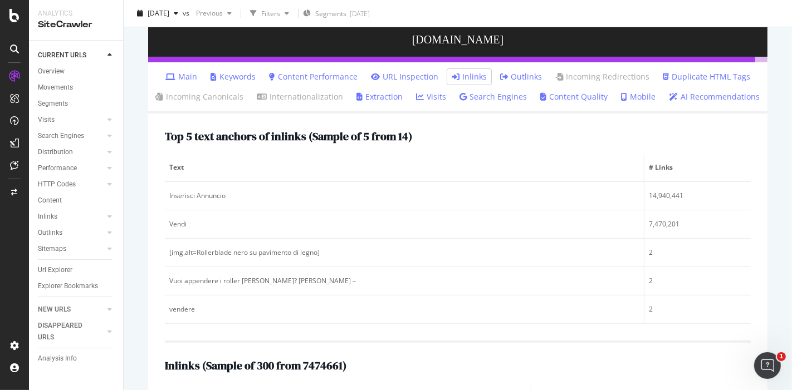
scroll to position [185, 0]
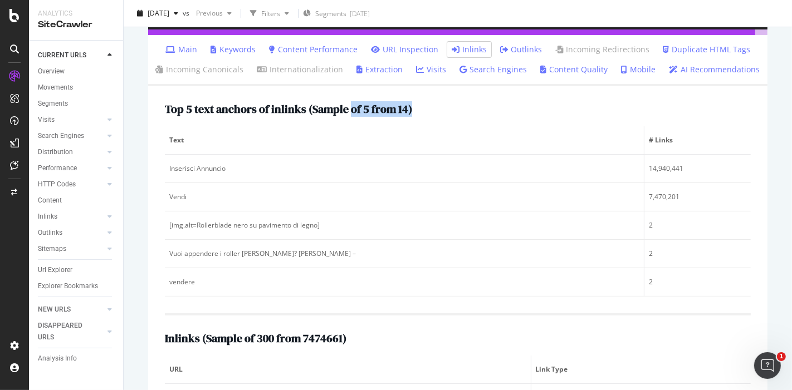
drag, startPoint x: 351, startPoint y: 110, endPoint x: 426, endPoint y: 108, distance: 74.6
click at [426, 108] on div "Top 5 text anchors of inlinks ( Sample of 5 from 14 )" at bounding box center [458, 109] width 586 height 12
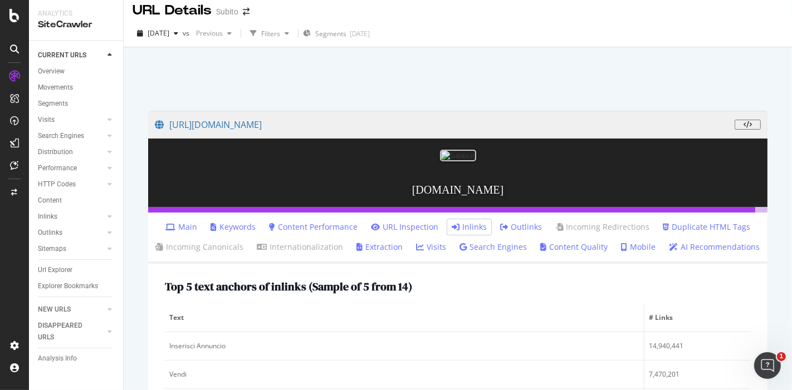
scroll to position [0, 0]
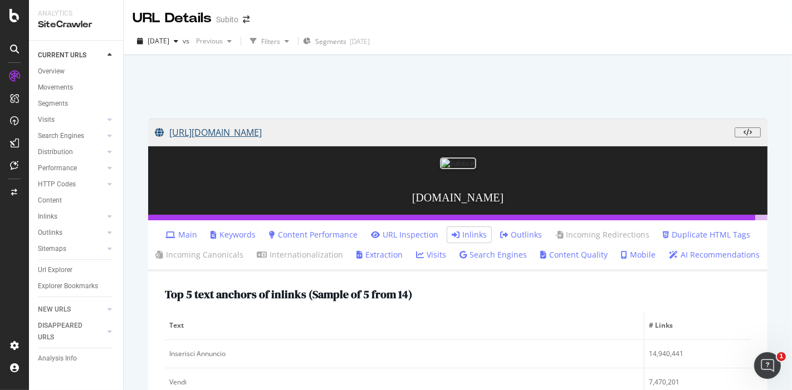
drag, startPoint x: 165, startPoint y: 117, endPoint x: 306, endPoint y: 138, distance: 142.4
copy link "[URL][DOMAIN_NAME]"
click at [56, 68] on div "Overview" at bounding box center [51, 72] width 27 height 12
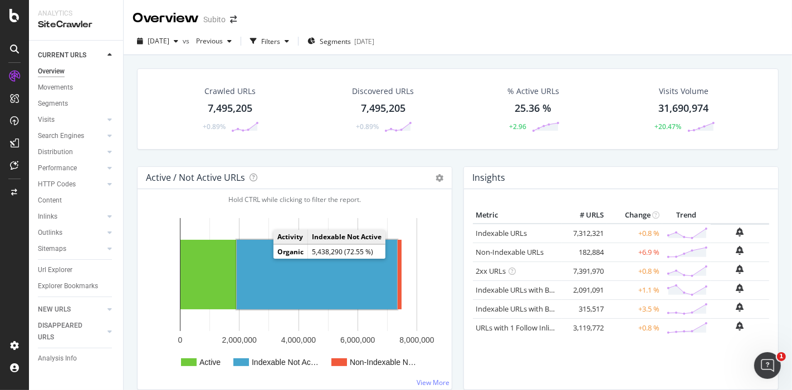
click at [264, 258] on rect "A chart." at bounding box center [317, 275] width 160 height 70
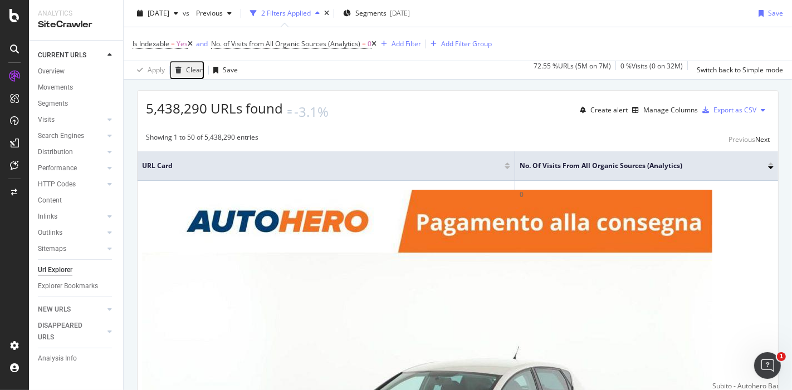
scroll to position [185, 0]
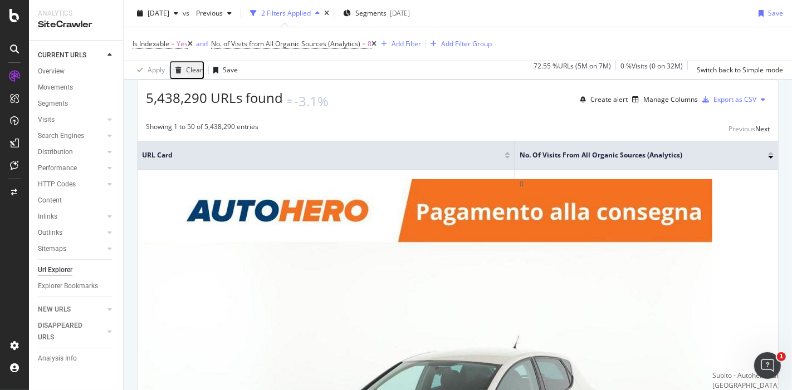
click at [311, 14] on div "2 Filters Applied" at bounding box center [286, 12] width 50 height 9
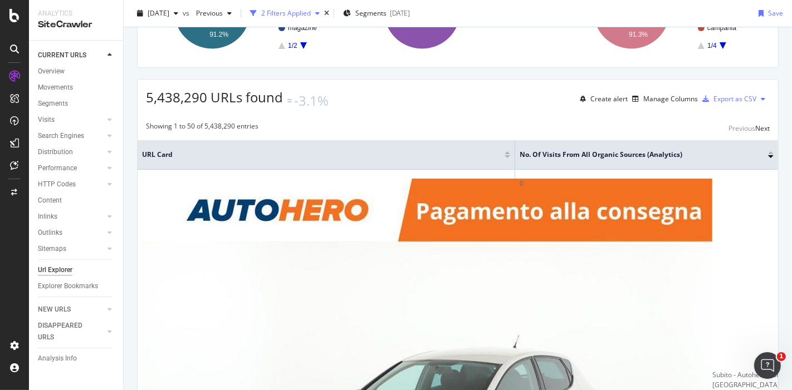
click at [311, 14] on div "2 Filters Applied" at bounding box center [286, 12] width 50 height 9
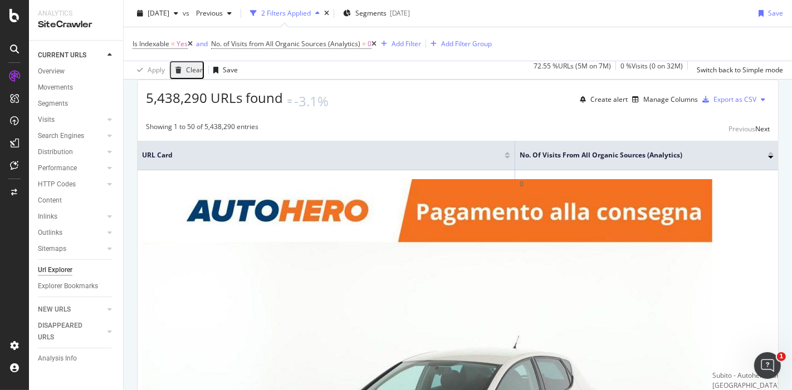
click at [376, 43] on icon at bounding box center [373, 44] width 5 height 7
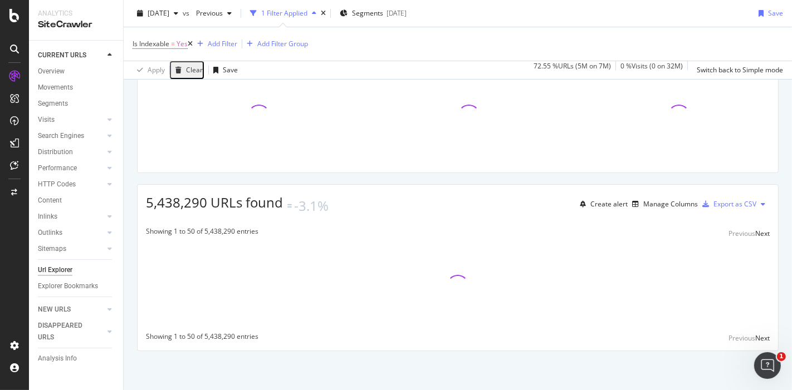
scroll to position [92, 0]
click at [192, 42] on icon at bounding box center [190, 44] width 5 height 7
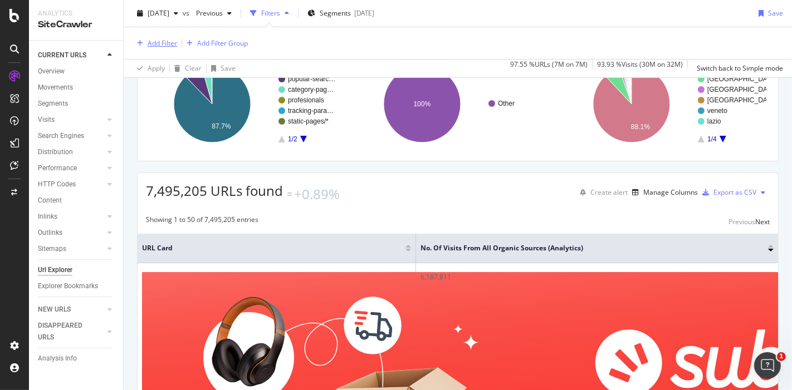
scroll to position [184, 0]
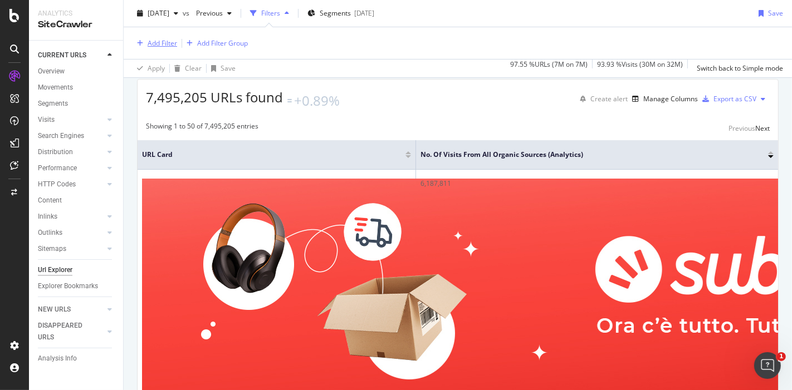
click at [165, 42] on div "Add Filter" at bounding box center [163, 42] width 30 height 9
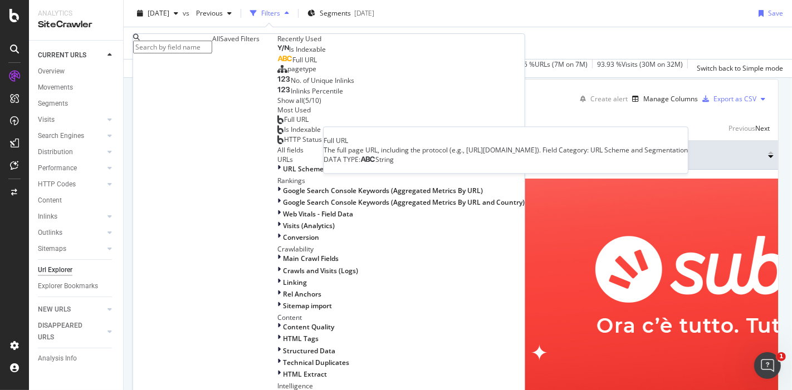
click at [292, 65] on span "Full URL" at bounding box center [304, 59] width 24 height 9
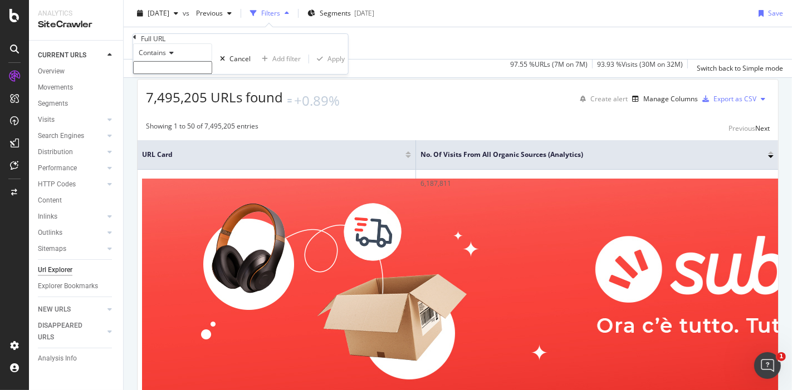
click at [212, 74] on input "text" at bounding box center [172, 67] width 79 height 13
paste input "[URL][DOMAIN_NAME]"
type input "[URL][DOMAIN_NAME]"
click at [327, 67] on div "Apply" at bounding box center [335, 61] width 17 height 9
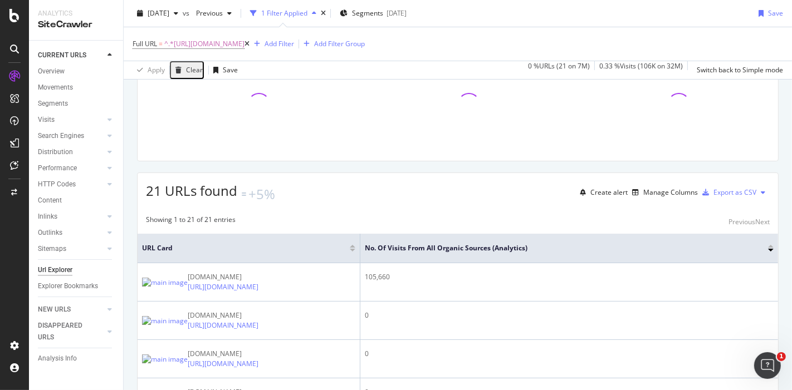
scroll to position [185, 0]
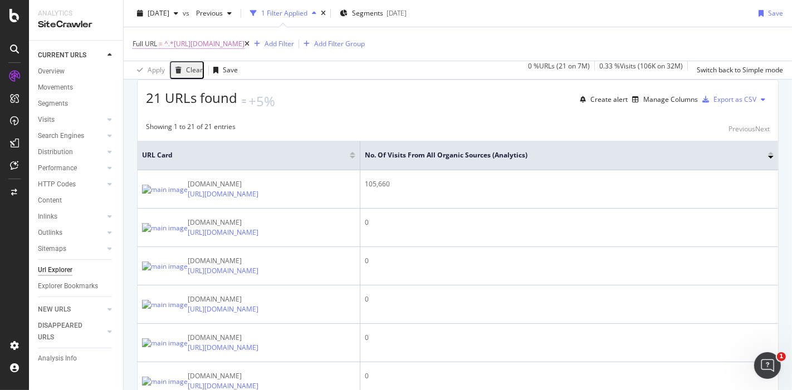
click at [228, 42] on span "^.*https://www.subito.it/vendere/.*$" at bounding box center [204, 44] width 80 height 16
click at [361, 65] on div "Apply Clear Save 0 % URLs ( 21 on 7M ) 0.33 % Visits ( 106K on 32M ) Switch bac…" at bounding box center [458, 70] width 668 height 18
click at [249, 45] on icon at bounding box center [246, 44] width 5 height 7
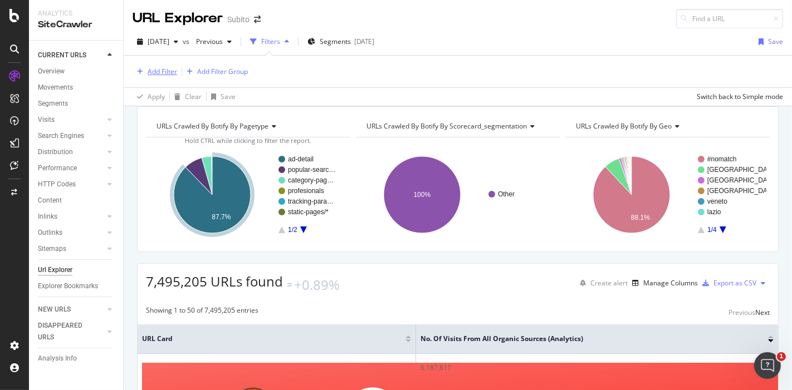
click at [162, 68] on div "Add Filter" at bounding box center [163, 71] width 30 height 9
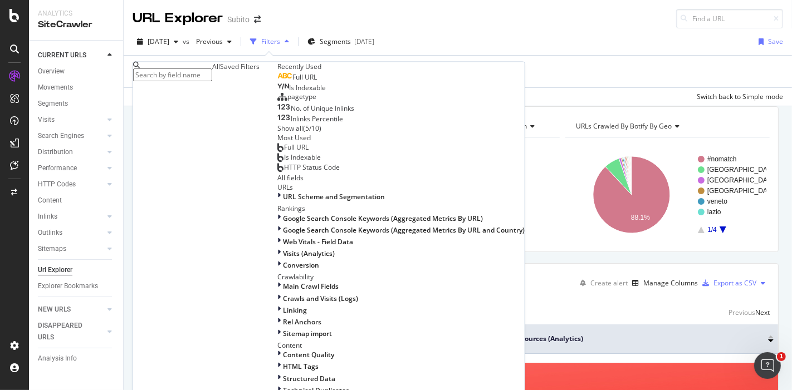
click at [292, 82] on span "Full URL" at bounding box center [304, 77] width 24 height 9
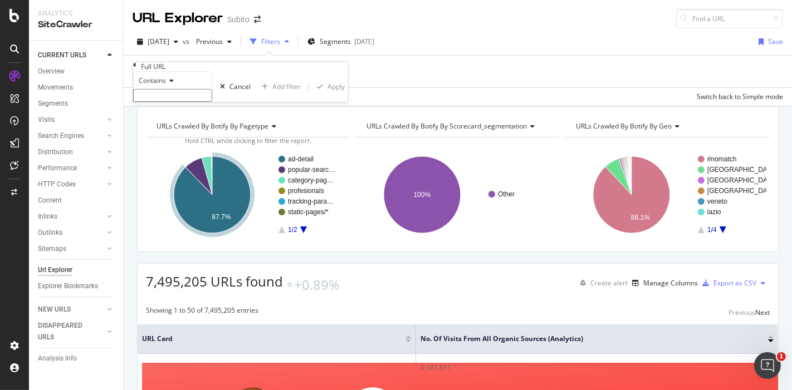
click at [200, 102] on input "text" at bounding box center [172, 96] width 79 height 13
paste input "[URL][DOMAIN_NAME]"
type input "[URL][DOMAIN_NAME]"
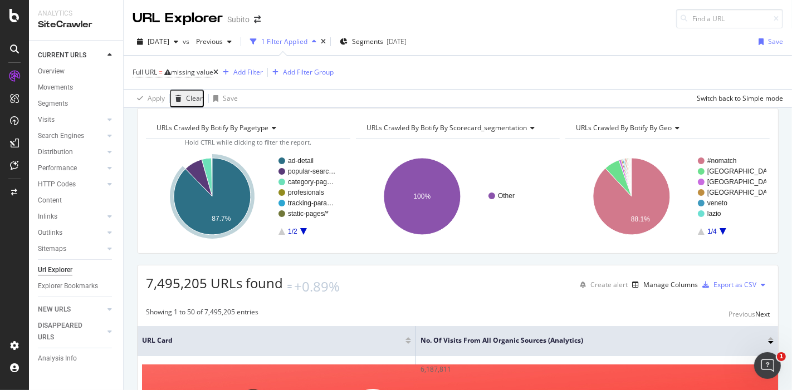
click at [298, 75] on div "Full URL = missing value Add Filter Add Filter Group" at bounding box center [458, 72] width 650 height 33
click at [218, 73] on icon at bounding box center [215, 72] width 5 height 7
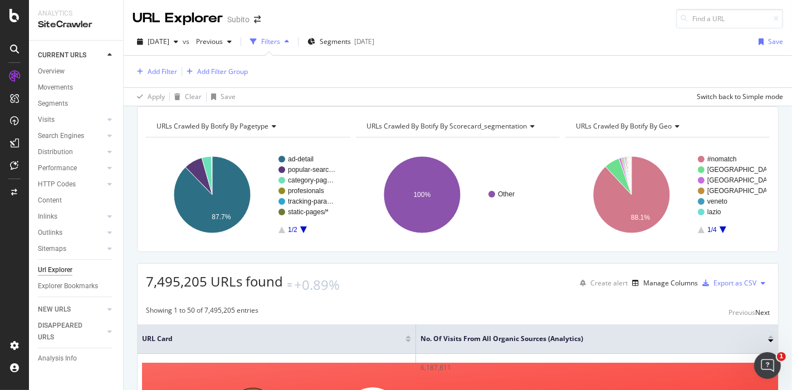
click at [730, 29] on div "2025 Sep. 12th vs Previous Filters Segments 2025-05-27 Save Add Filter Add Filt…" at bounding box center [458, 67] width 668 height 78
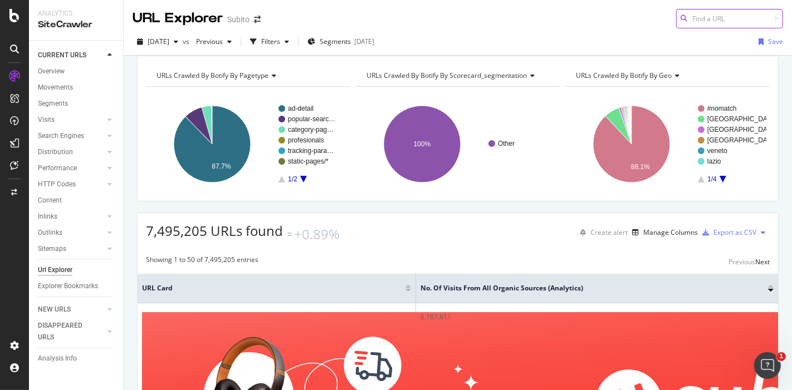
click at [730, 22] on input at bounding box center [729, 18] width 107 height 19
click at [60, 273] on div "Url Explorer" at bounding box center [55, 270] width 35 height 12
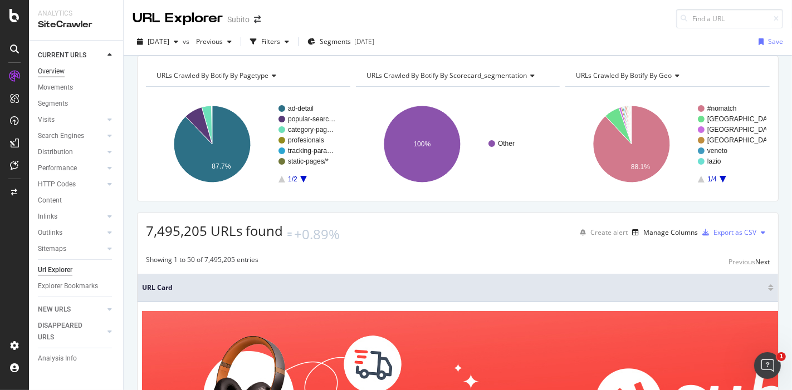
click at [42, 76] on div "Overview" at bounding box center [51, 72] width 27 height 12
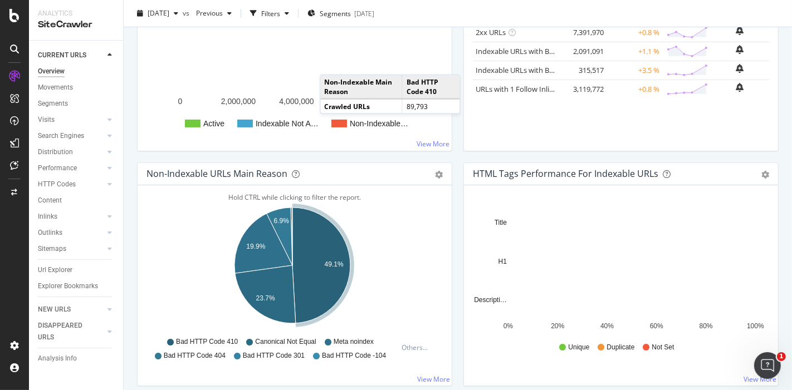
scroll to position [185, 0]
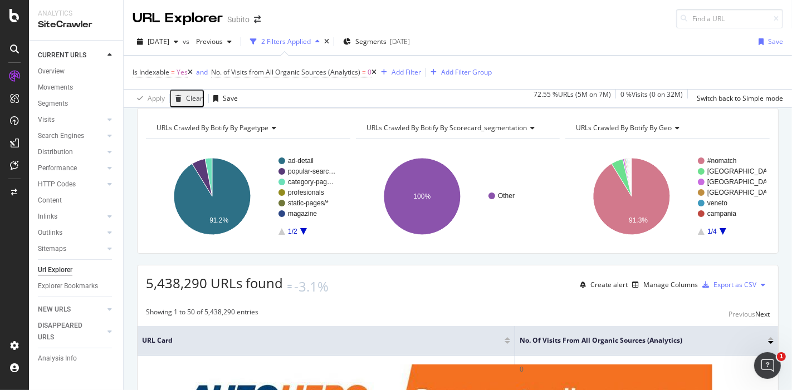
click at [376, 71] on icon at bounding box center [373, 72] width 5 height 7
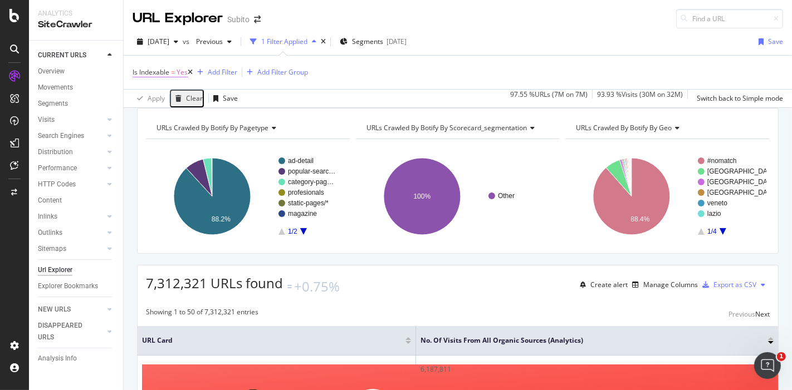
click at [156, 70] on span "Is Indexable" at bounding box center [151, 71] width 37 height 9
click at [307, 51] on button "1 Filter Applied" at bounding box center [283, 42] width 75 height 18
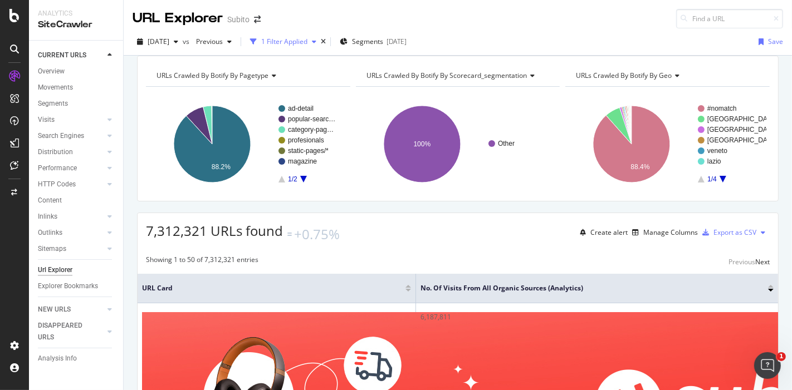
click at [321, 48] on div "1 Filter Applied" at bounding box center [283, 41] width 75 height 17
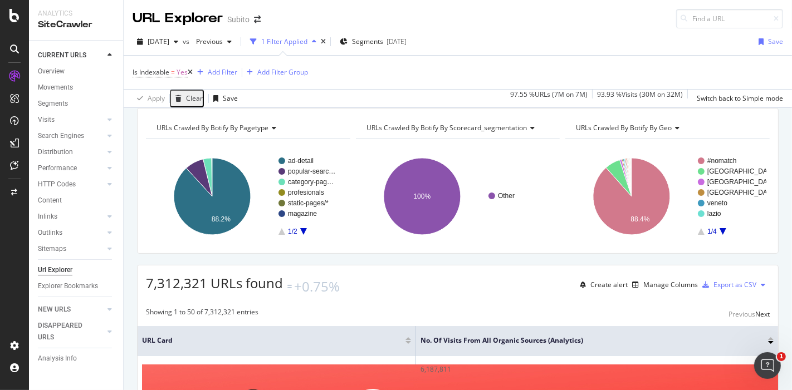
click at [193, 71] on icon at bounding box center [190, 72] width 5 height 7
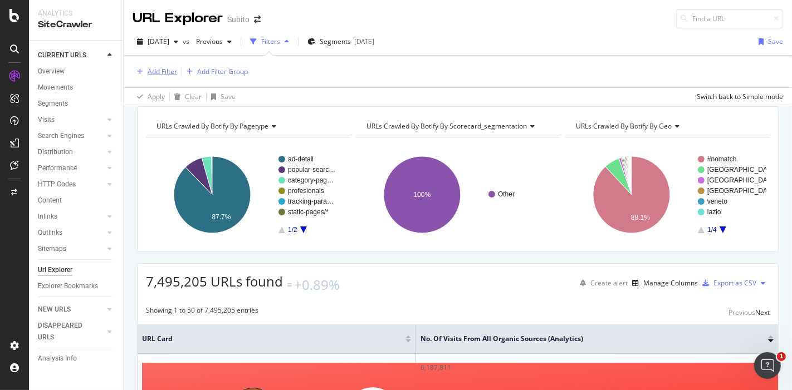
click at [169, 72] on div "Add Filter" at bounding box center [163, 71] width 30 height 9
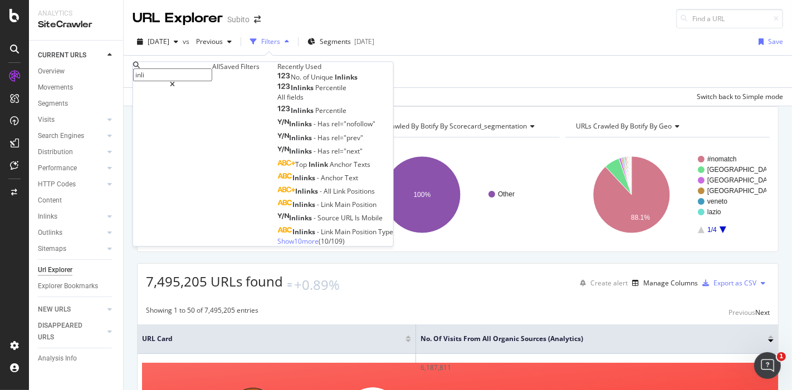
drag, startPoint x: 190, startPoint y: 77, endPoint x: 130, endPoint y: 77, distance: 59.6
click at [130, 77] on body "Analytics SiteCrawler CURRENT URLS Overview Movements Segments Visits Analysis …" at bounding box center [396, 195] width 792 height 390
drag, startPoint x: 168, startPoint y: 79, endPoint x: 106, endPoint y: 76, distance: 61.9
click at [106, 76] on body "Analytics SiteCrawler CURRENT URLS Overview Movements Segments Visits Analysis …" at bounding box center [396, 195] width 792 height 390
type input "i"
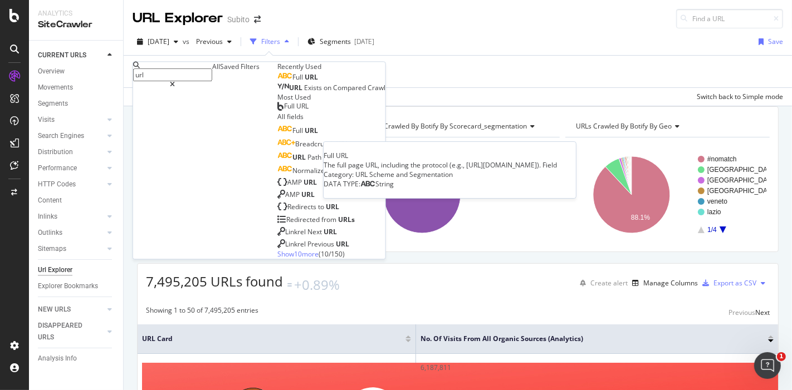
type input "url"
click at [277, 82] on div "Full URL" at bounding box center [297, 77] width 41 height 9
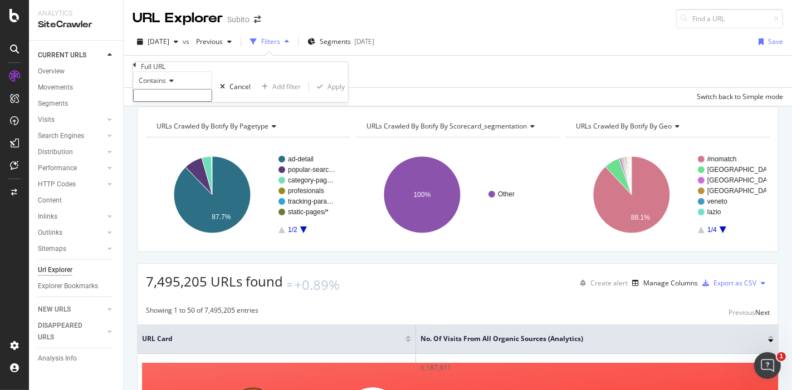
click at [212, 102] on input "text" at bounding box center [172, 96] width 79 height 13
paste input "[URL][DOMAIN_NAME]"
type input "[URL][DOMAIN_NAME]"
click at [327, 95] on div "Apply" at bounding box center [335, 89] width 17 height 9
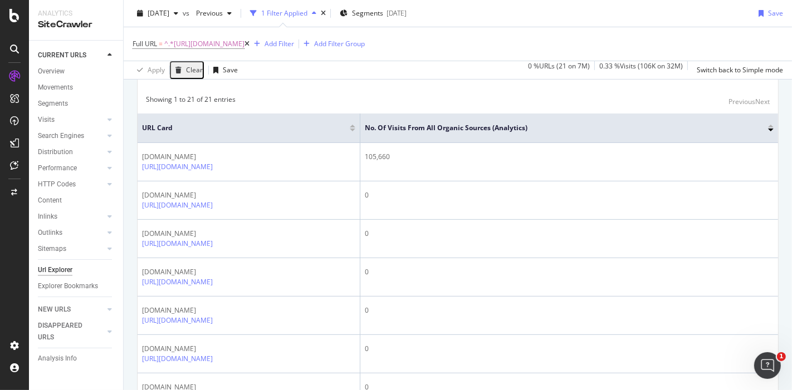
scroll to position [185, 0]
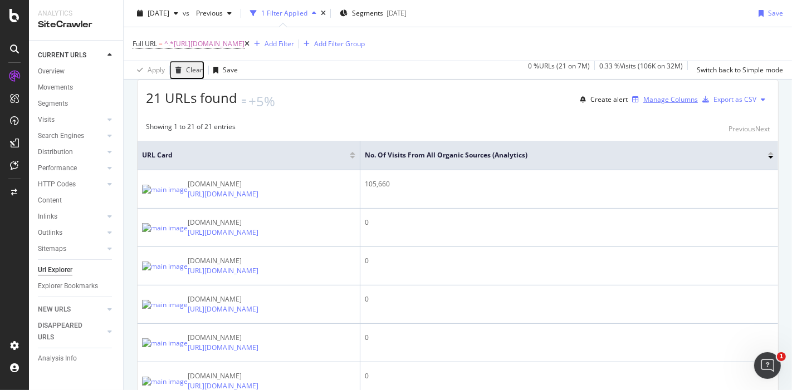
click at [643, 104] on div "Manage Columns" at bounding box center [670, 99] width 55 height 9
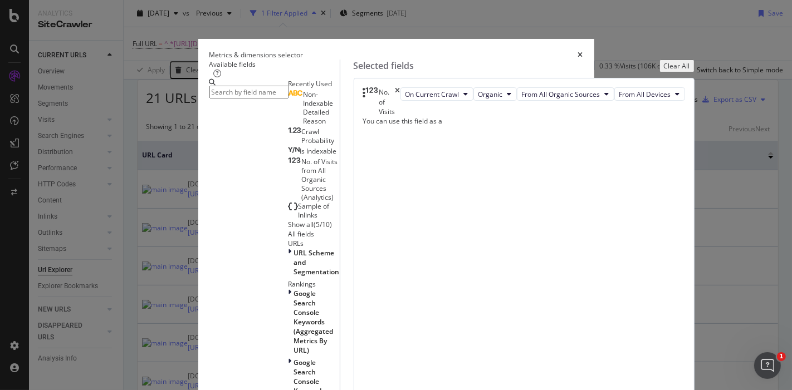
click at [400, 112] on icon "times" at bounding box center [397, 101] width 5 height 28
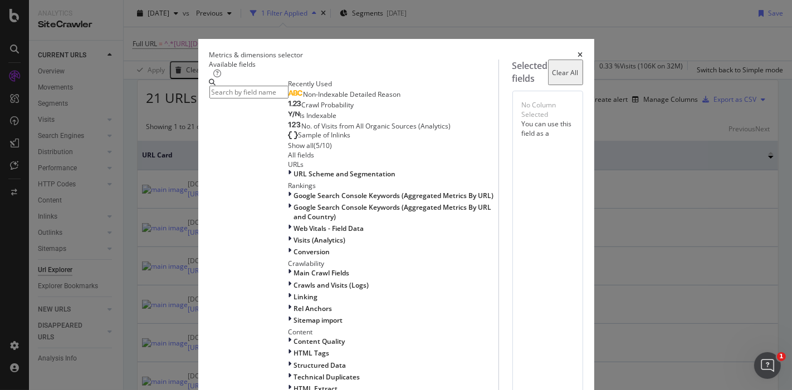
click at [240, 99] on input "modal" at bounding box center [248, 92] width 79 height 13
click at [288, 140] on div "Sample of Inlinks" at bounding box center [319, 135] width 62 height 9
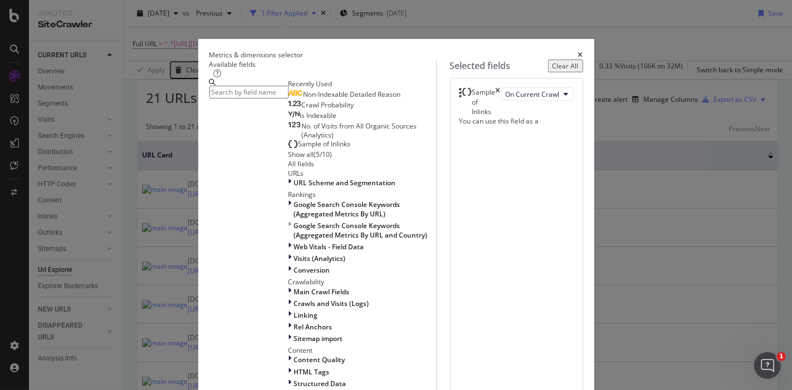
click at [288, 99] on input "modal" at bounding box center [248, 92] width 79 height 13
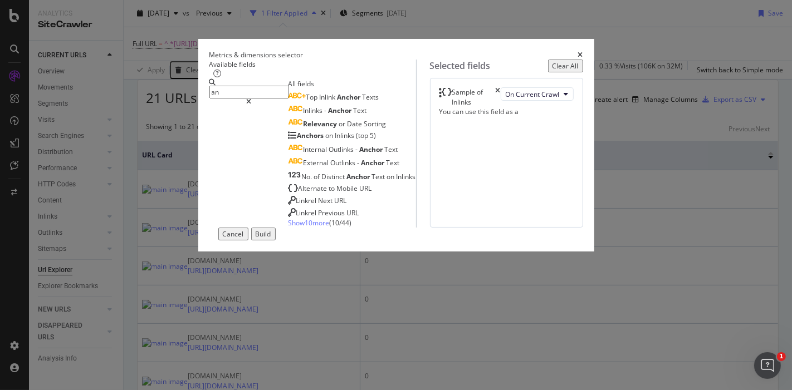
type input "a"
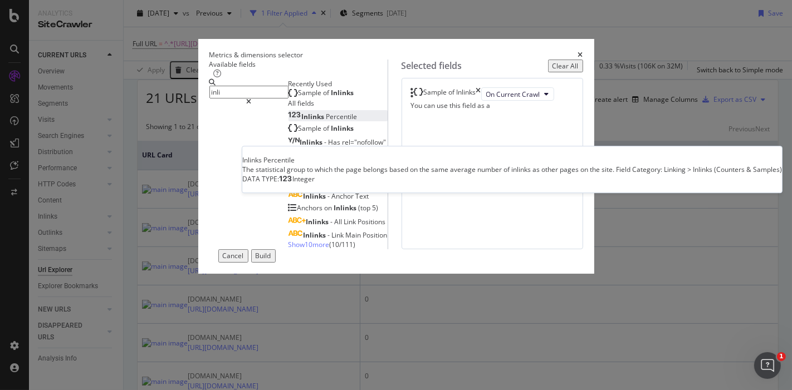
scroll to position [26, 0]
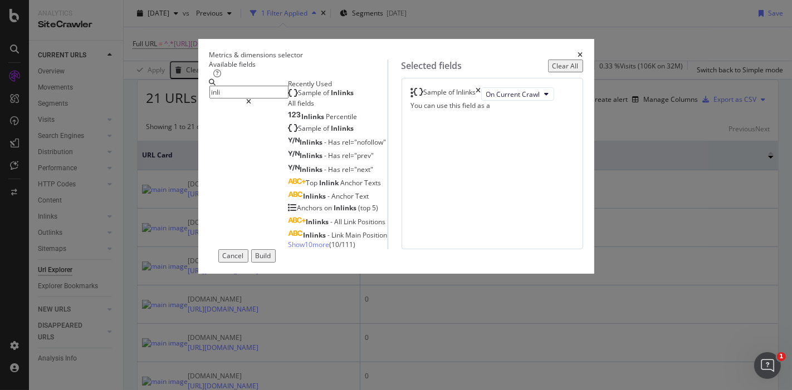
type input "inli"
click at [288, 249] on span "Show 10 more" at bounding box center [308, 244] width 41 height 9
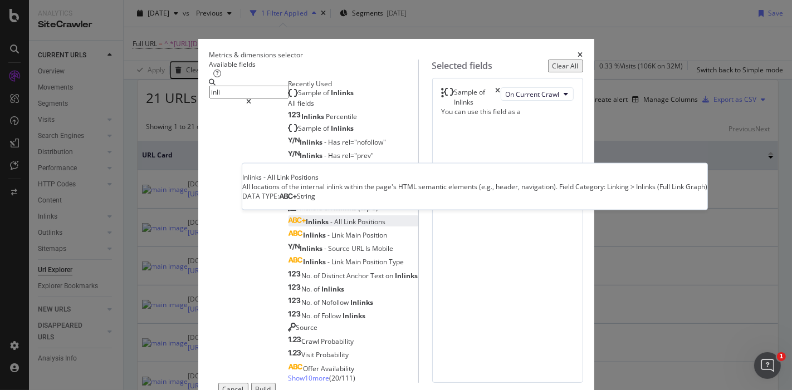
scroll to position [149, 0]
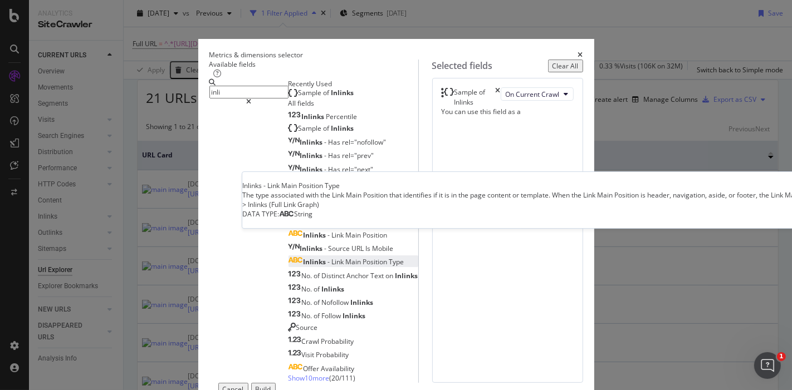
click at [363, 257] on span "Position" at bounding box center [376, 261] width 26 height 9
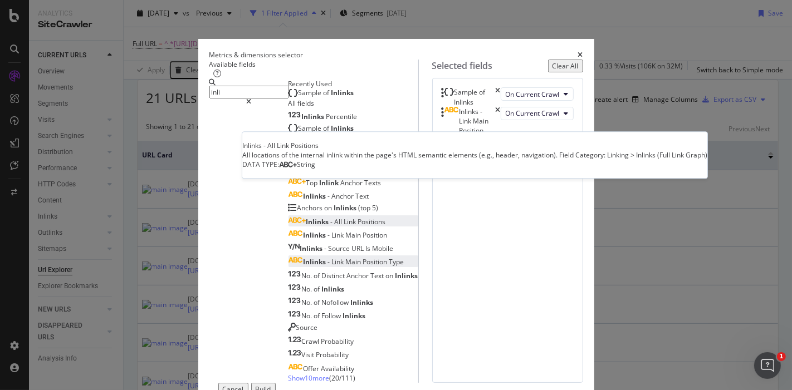
click at [306, 217] on div "Inlinks - All Link Positions" at bounding box center [346, 221] width 80 height 9
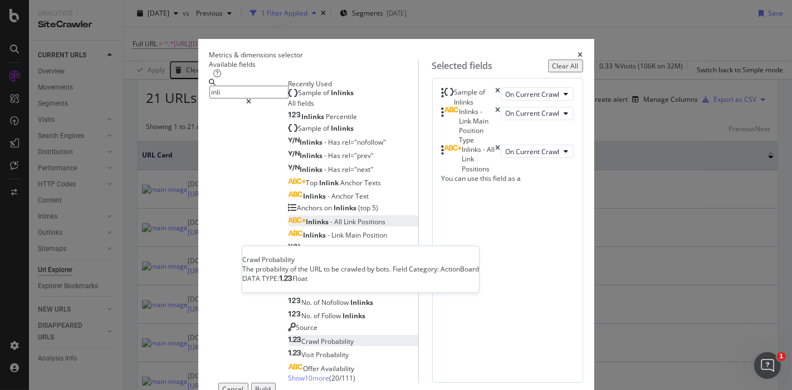
scroll to position [160, 0]
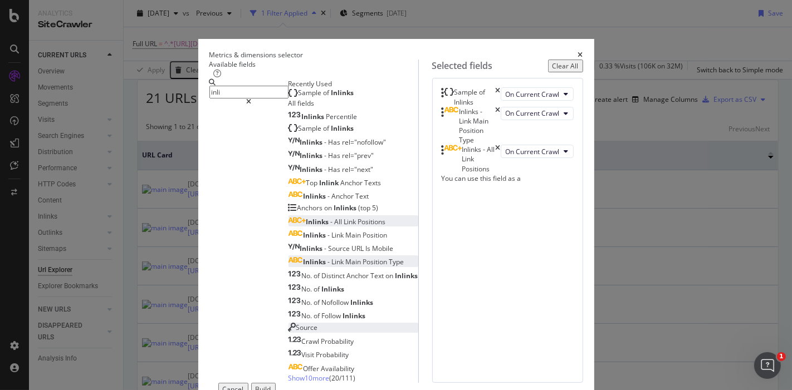
click at [288, 323] on div "Source" at bounding box center [303, 327] width 30 height 9
click at [583, 307] on div "Available fields inli Recently Used Sample of Inlinks All fields Inlinks Percen…" at bounding box center [396, 222] width 374 height 324
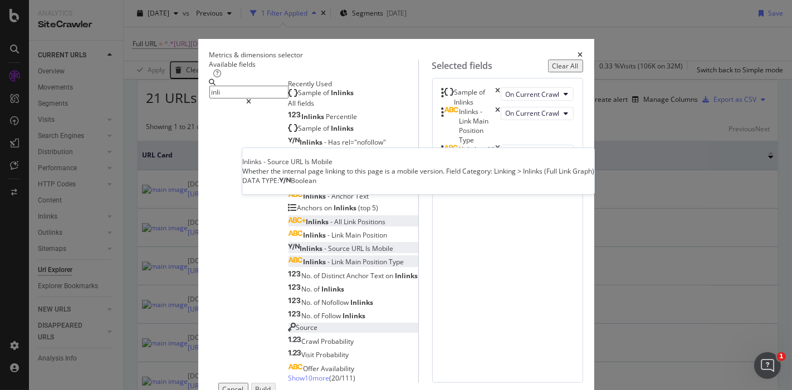
click at [373, 244] on span "Mobile" at bounding box center [383, 248] width 21 height 9
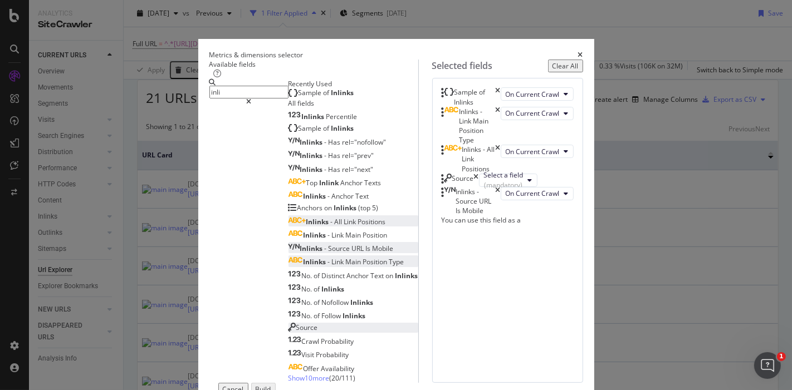
scroll to position [19, 0]
click at [501, 215] on icon "times" at bounding box center [498, 201] width 5 height 28
click at [501, 145] on icon "times" at bounding box center [498, 126] width 5 height 38
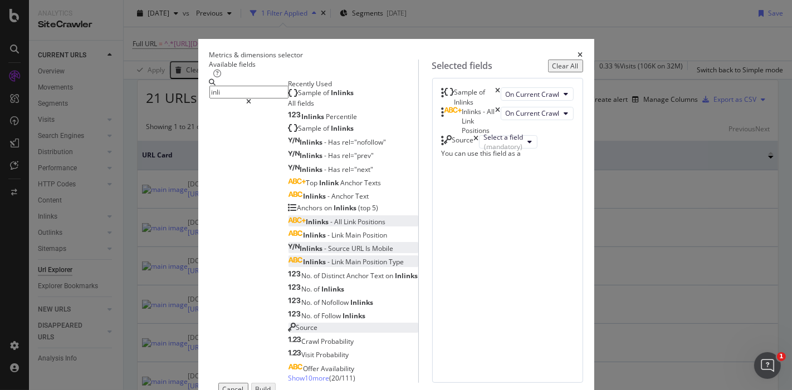
click at [739, 280] on div "Metrics & dimensions selector Available fields inli Recently Used Sample of Inl…" at bounding box center [396, 195] width 792 height 390
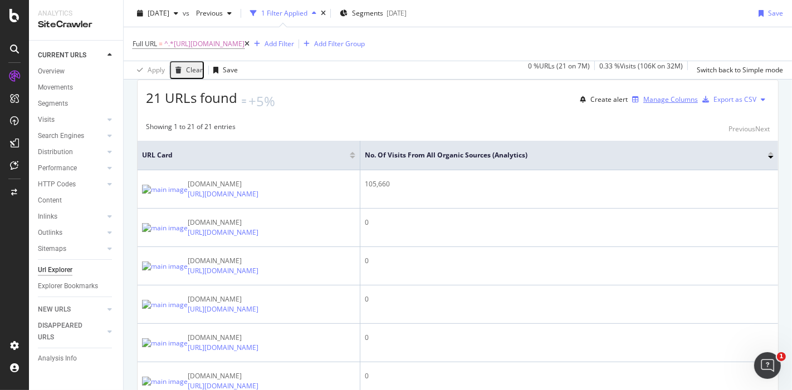
click at [644, 104] on div "Manage Columns" at bounding box center [670, 99] width 55 height 9
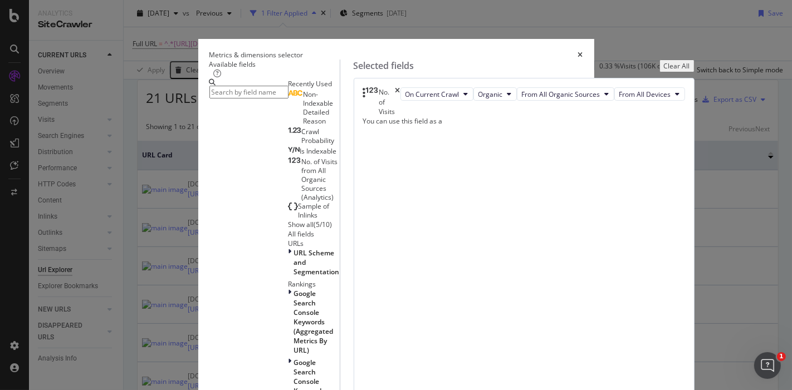
click at [400, 112] on icon "times" at bounding box center [397, 101] width 5 height 28
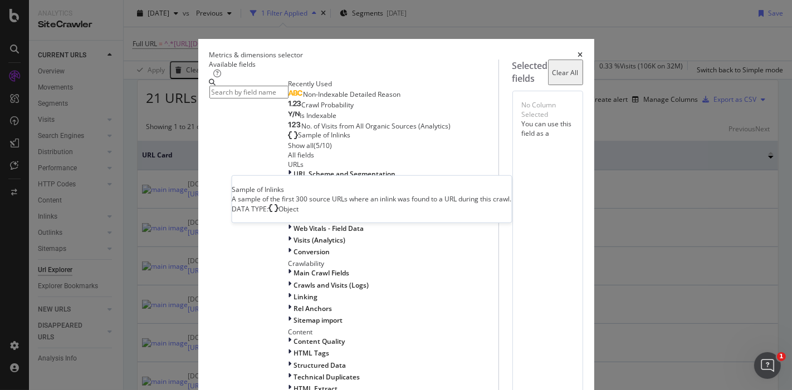
click at [298, 140] on span "Sample of Inlinks" at bounding box center [324, 134] width 52 height 9
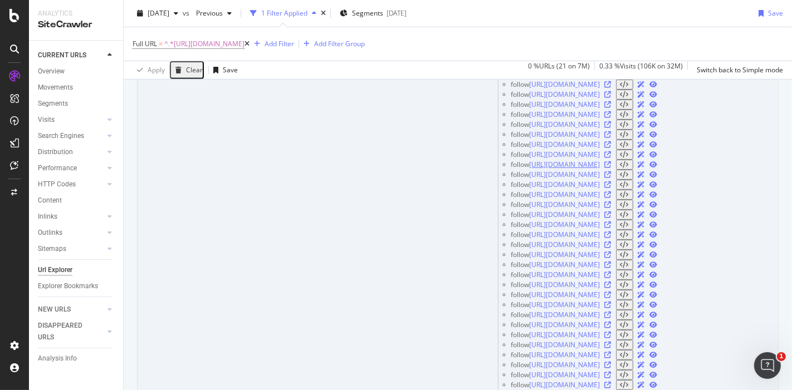
scroll to position [464, 0]
click at [611, 170] on icon at bounding box center [608, 166] width 7 height 7
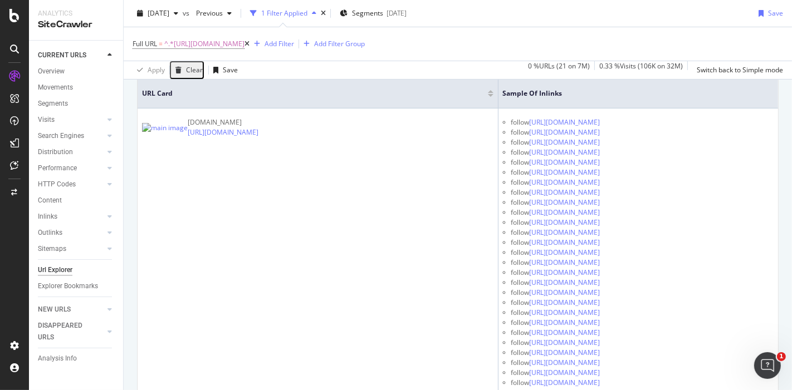
scroll to position [124, 0]
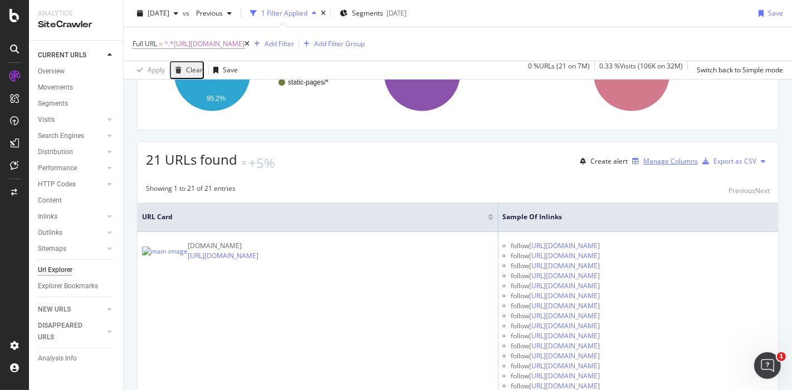
click at [643, 166] on div "Manage Columns" at bounding box center [670, 160] width 55 height 9
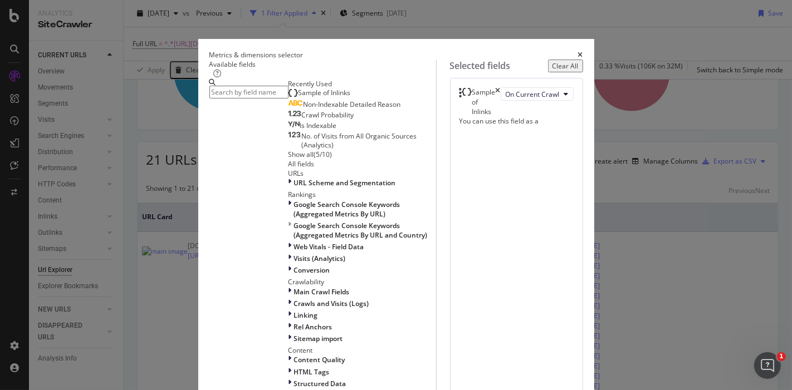
click at [251, 97] on input "modal" at bounding box center [248, 92] width 79 height 13
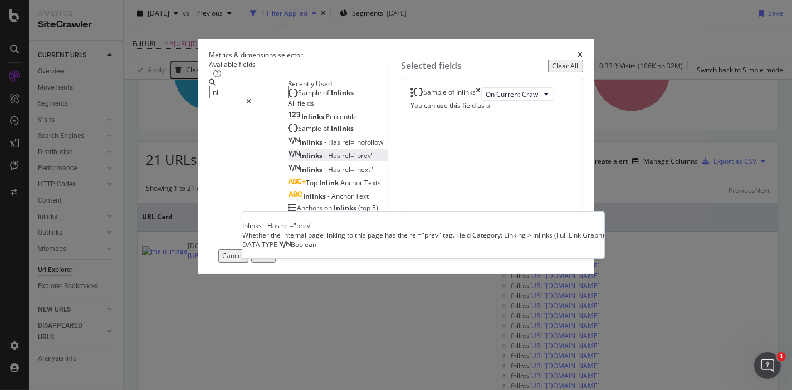
scroll to position [26, 0]
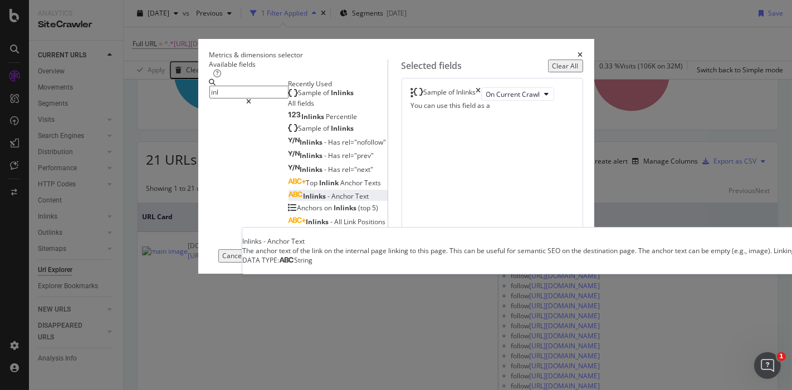
type input "inl"
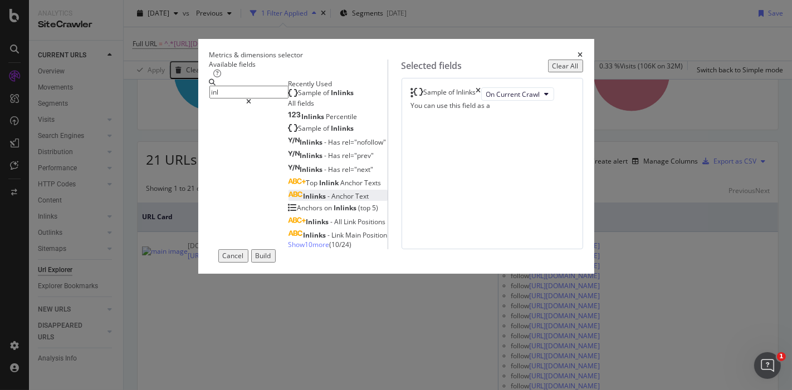
click at [288, 201] on div "Inlinks - Anchor Text" at bounding box center [328, 196] width 81 height 9
click at [271, 261] on div "Build" at bounding box center [264, 255] width 16 height 9
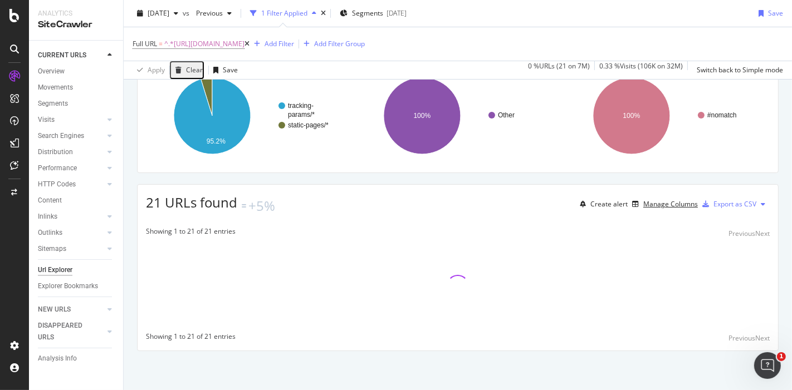
scroll to position [92, 0]
click at [38, 212] on div "Inlinks" at bounding box center [47, 217] width 19 height 12
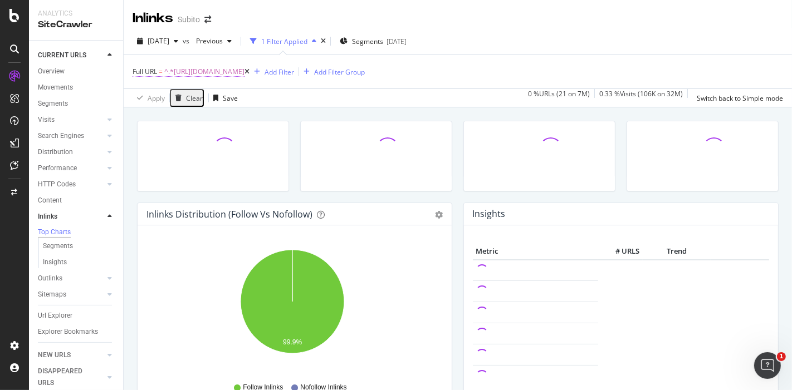
click at [241, 73] on span "^.*https://www.subito.it/vendere/.*$" at bounding box center [204, 72] width 80 height 16
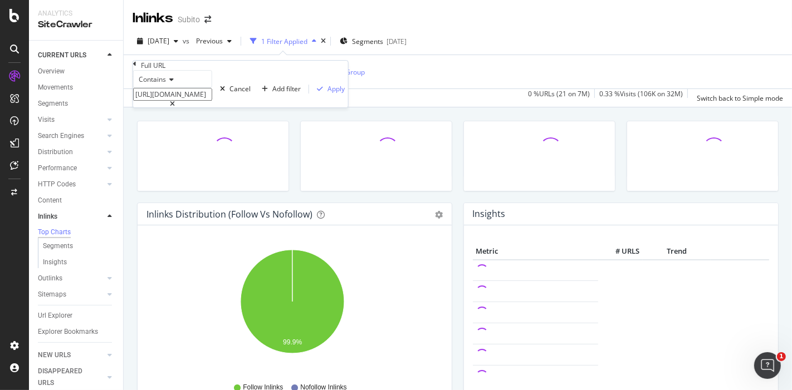
click at [173, 83] on icon at bounding box center [170, 79] width 8 height 7
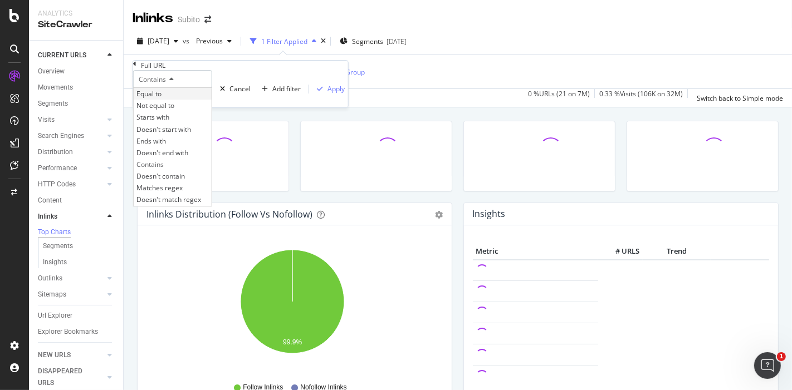
click at [179, 100] on div "Equal to" at bounding box center [173, 94] width 78 height 12
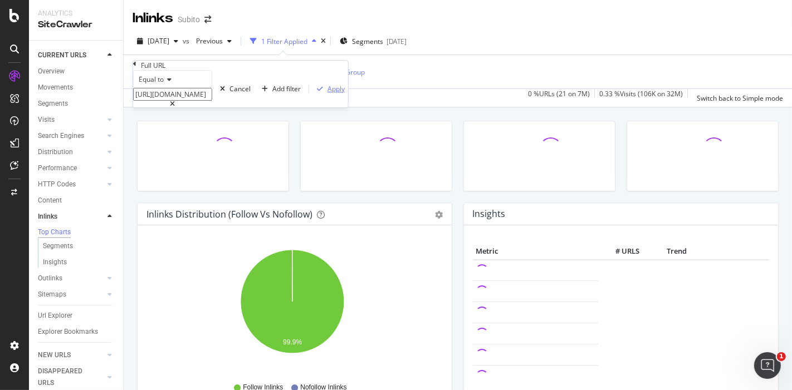
click at [309, 94] on button "Apply" at bounding box center [328, 89] width 39 height 11
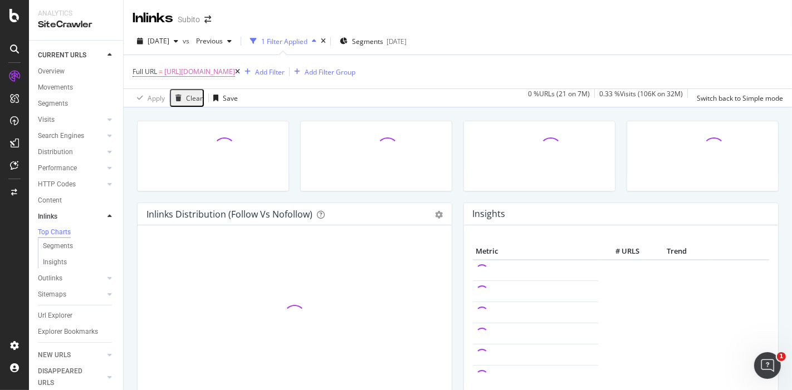
click at [516, 68] on div "Full URL = https://www.subito.it/vendere/ Add Filter Add Filter Group" at bounding box center [458, 71] width 650 height 33
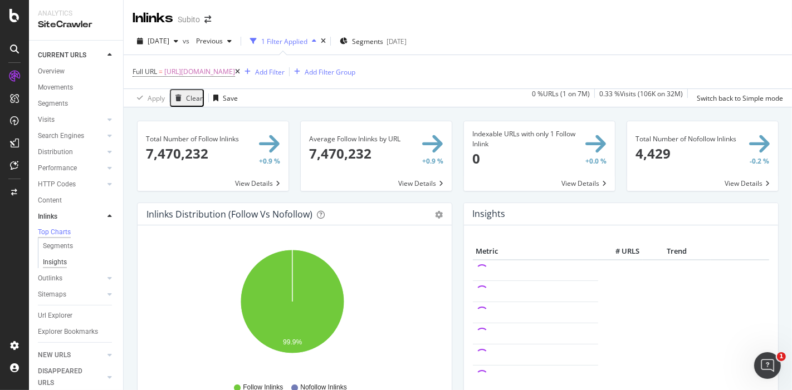
click at [52, 267] on div "Insights" at bounding box center [55, 263] width 24 height 12
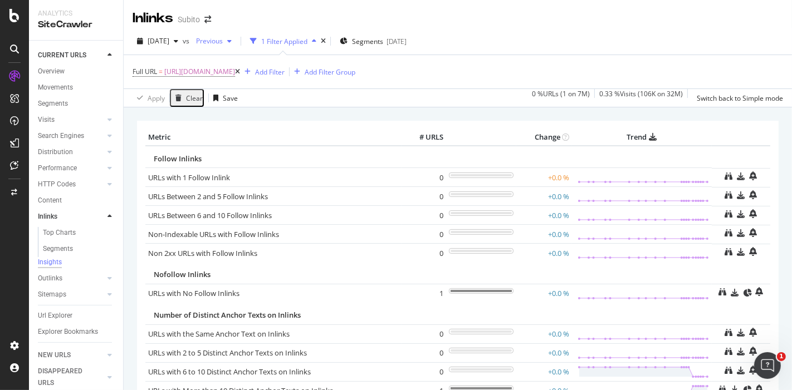
click at [223, 38] on span "Previous" at bounding box center [207, 40] width 31 height 9
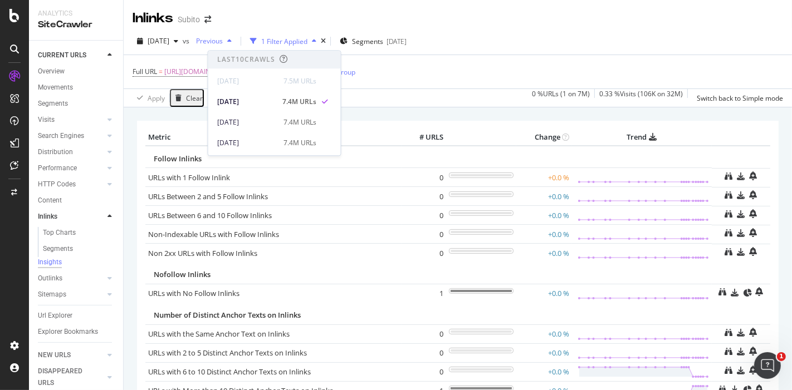
click at [223, 39] on span "Previous" at bounding box center [207, 40] width 31 height 9
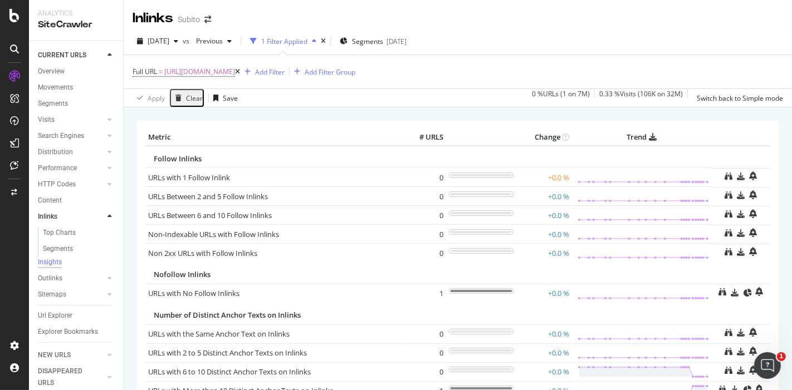
drag, startPoint x: 64, startPoint y: 231, endPoint x: 547, endPoint y: 65, distance: 510.5
click at [64, 231] on div "Top Charts" at bounding box center [59, 233] width 33 height 12
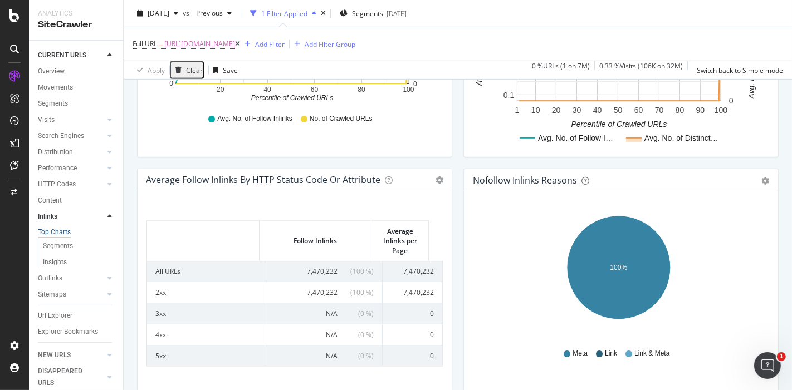
scroll to position [555, 0]
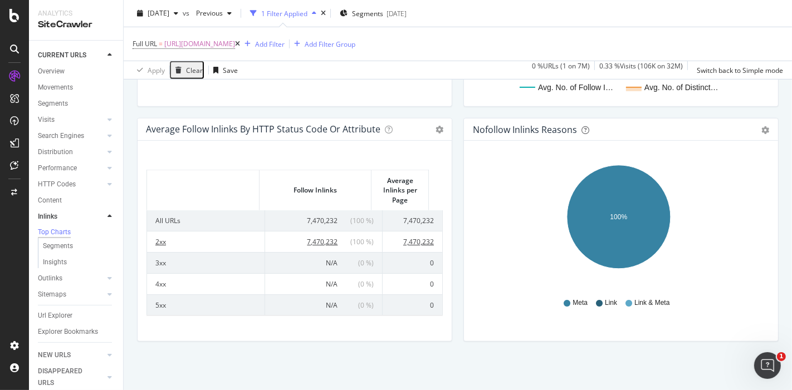
click at [307, 239] on span "7,470,232" at bounding box center [322, 241] width 31 height 9
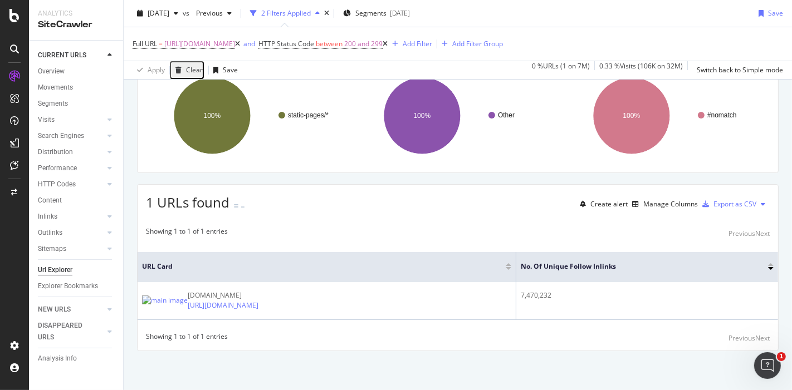
scroll to position [92, 0]
click at [643, 203] on div "Manage Columns" at bounding box center [670, 203] width 55 height 9
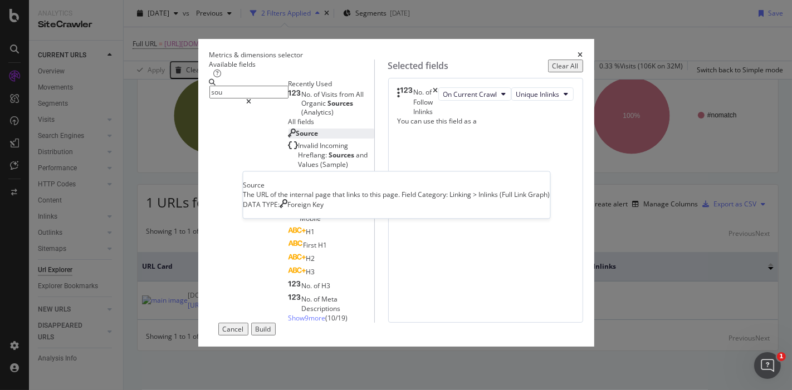
type input "sou"
click at [288, 138] on div "Source" at bounding box center [303, 133] width 30 height 9
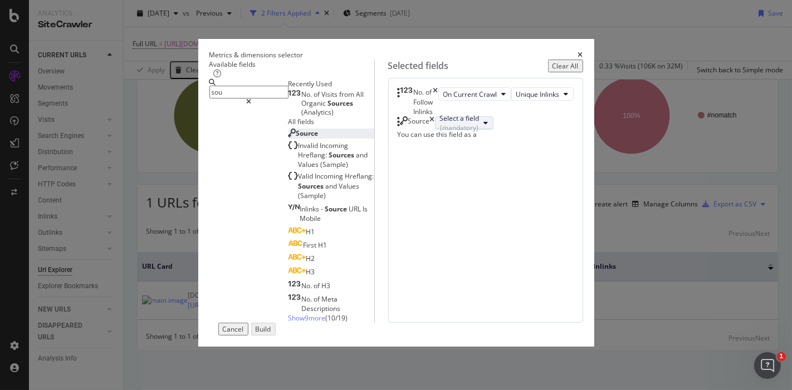
click at [479, 133] on div "Select a field (mandatory)" at bounding box center [460, 123] width 40 height 19
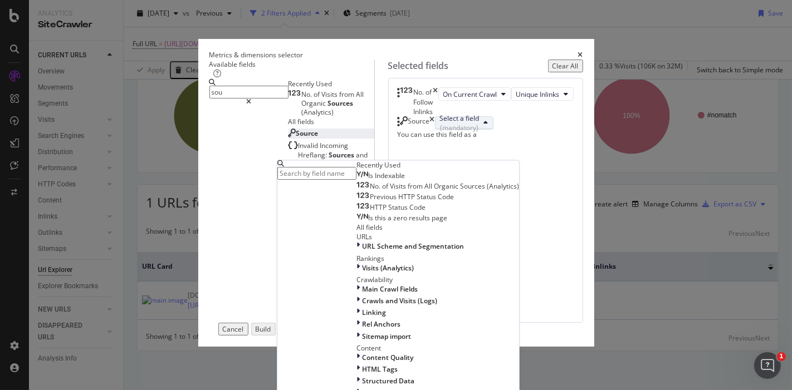
click at [479, 133] on div "Select a field (mandatory)" at bounding box center [460, 123] width 40 height 19
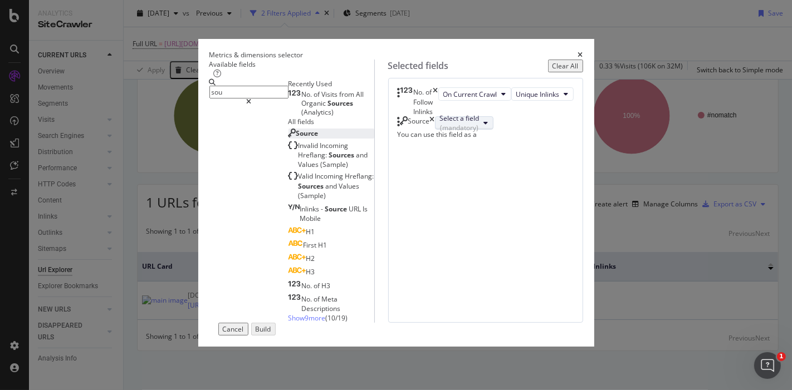
click at [479, 133] on div "Select a field (mandatory)" at bounding box center [460, 123] width 40 height 19
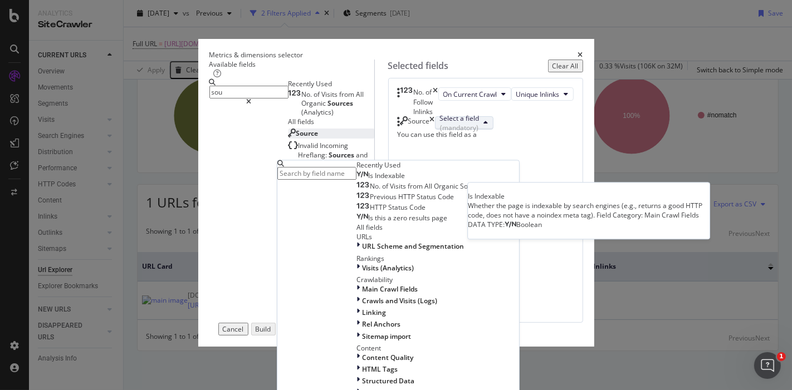
click at [405, 181] on span "Is Indexable" at bounding box center [386, 175] width 37 height 9
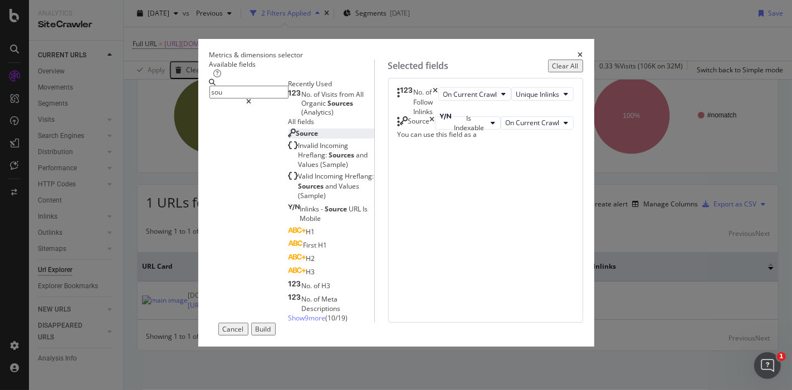
click at [271, 334] on div "Build" at bounding box center [264, 329] width 16 height 9
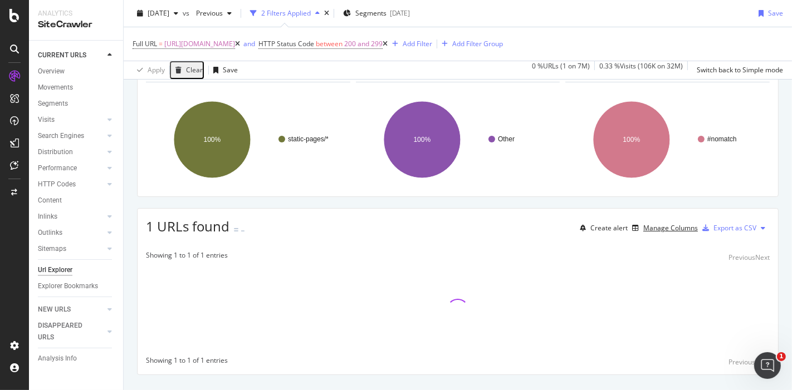
scroll to position [92, 0]
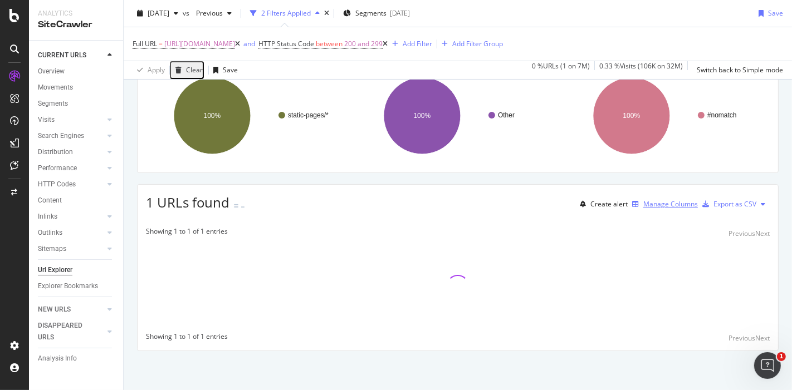
click at [643, 202] on div "Manage Columns" at bounding box center [670, 203] width 55 height 9
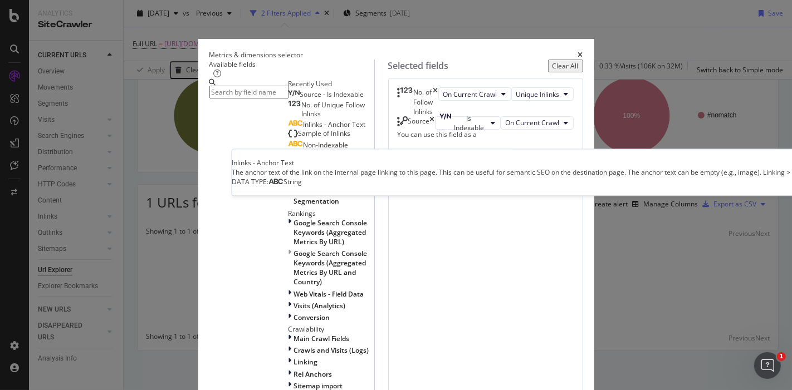
scroll to position [0, 0]
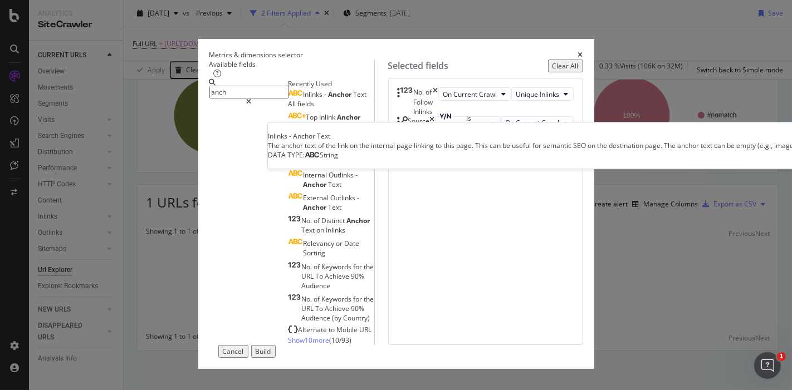
type input "anch"
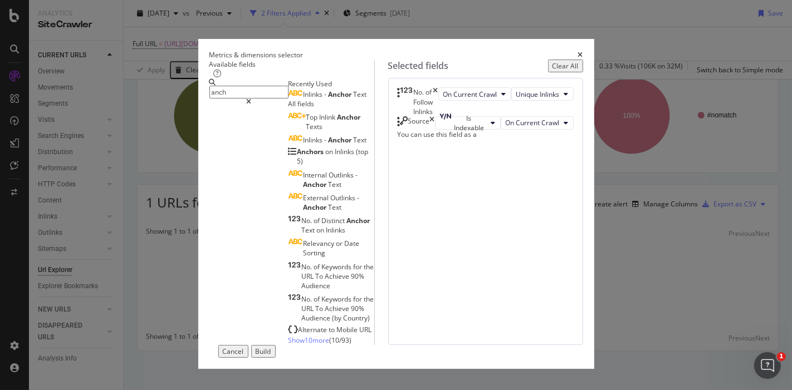
click at [288, 99] on div "Inlinks - Anchor Text" at bounding box center [327, 94] width 79 height 9
click at [435, 130] on icon "times" at bounding box center [432, 122] width 5 height 13
click at [276, 352] on button "Build" at bounding box center [263, 351] width 24 height 13
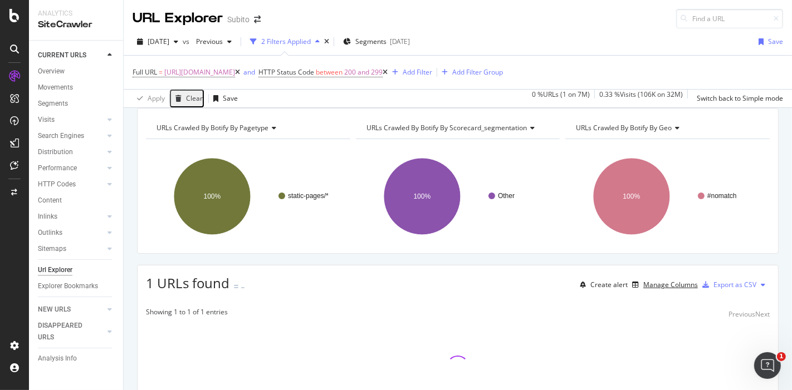
scroll to position [92, 0]
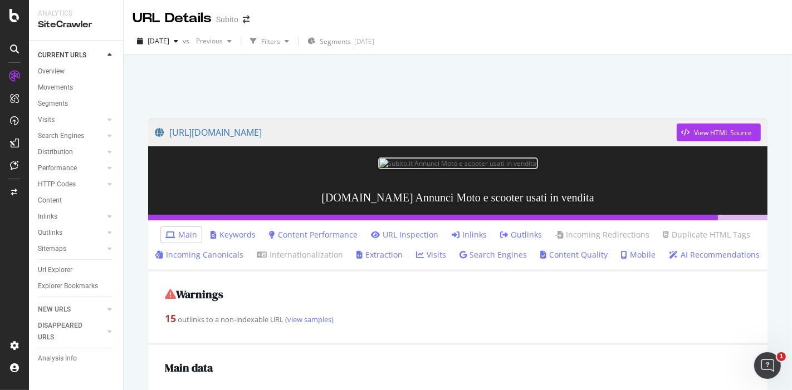
click at [232, 128] on link "[URL][DOMAIN_NAME]" at bounding box center [416, 133] width 522 height 28
click at [60, 53] on div "CURRENT URLS" at bounding box center [62, 56] width 48 height 12
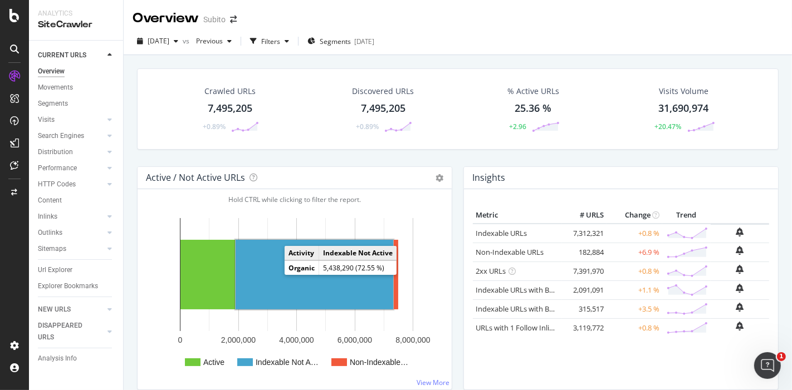
click at [272, 269] on rect "A chart." at bounding box center [315, 275] width 158 height 70
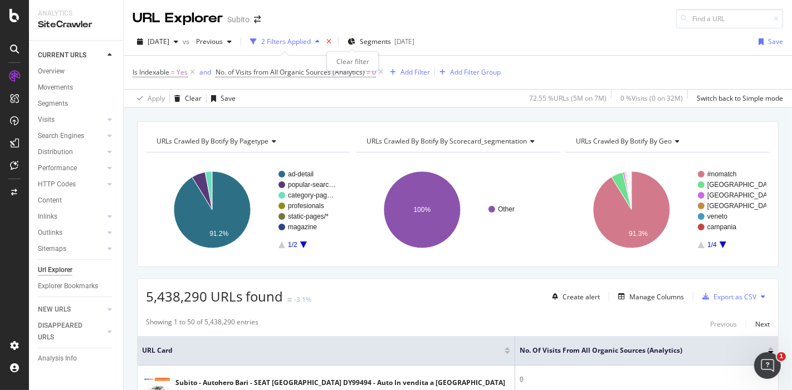
click at [331, 43] on icon "times" at bounding box center [328, 41] width 5 height 7
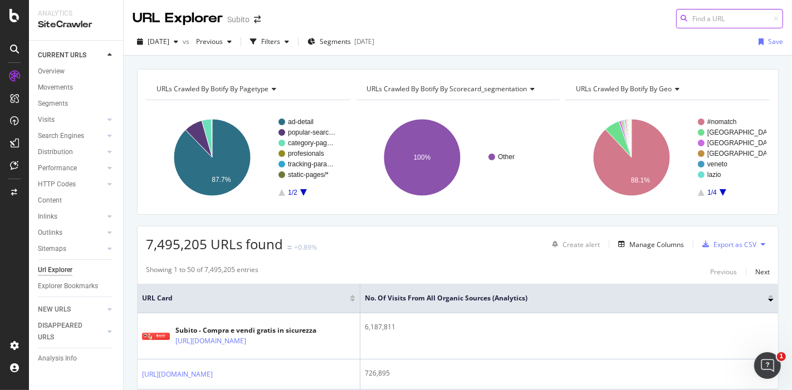
click at [736, 20] on input at bounding box center [729, 18] width 107 height 19
paste input "[URL][DOMAIN_NAME]"
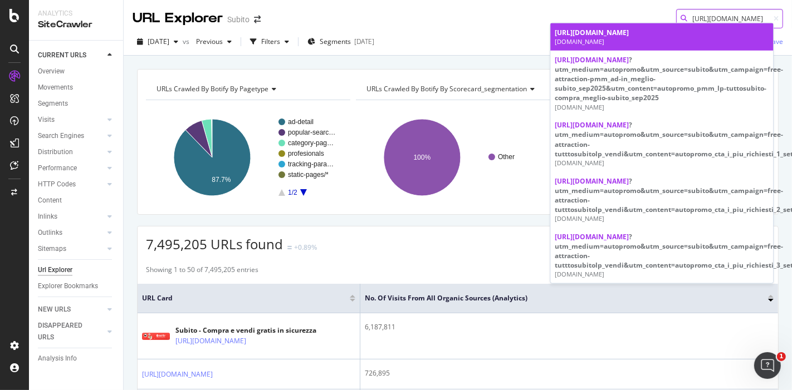
type input "[URL][DOMAIN_NAME]"
click at [629, 28] on span "[URL][DOMAIN_NAME]" at bounding box center [592, 32] width 74 height 9
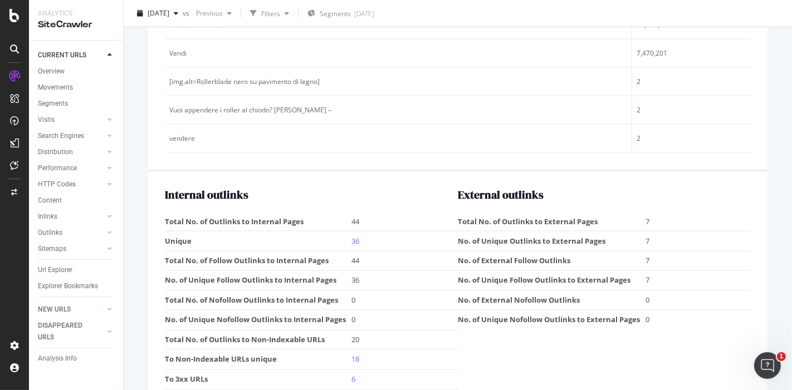
scroll to position [1581, 0]
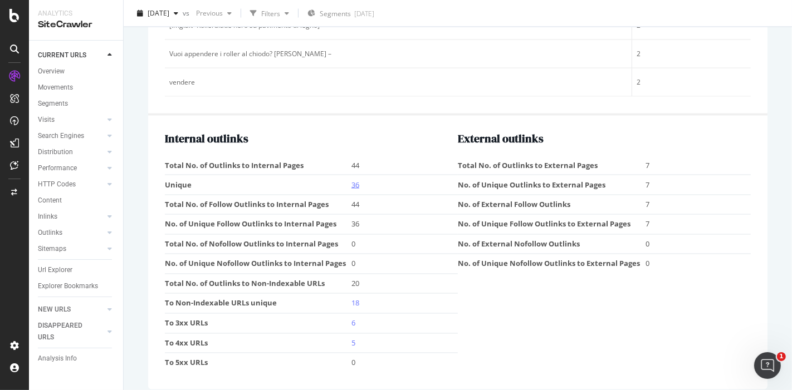
click at [354, 180] on link "36" at bounding box center [355, 185] width 8 height 10
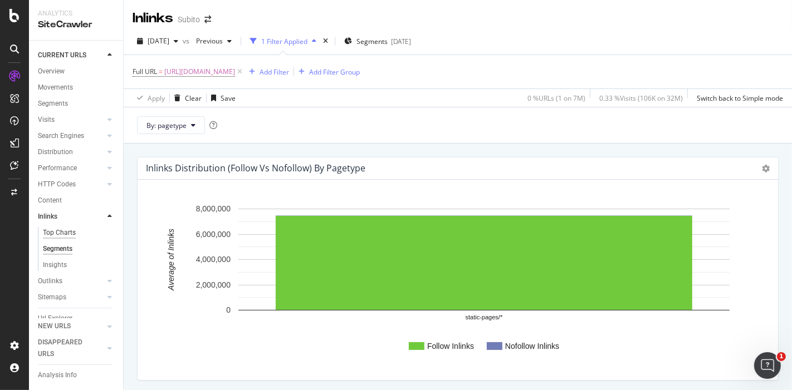
click at [58, 228] on div "Top Charts" at bounding box center [59, 233] width 33 height 12
click at [57, 231] on div "Top Charts" at bounding box center [59, 233] width 33 height 12
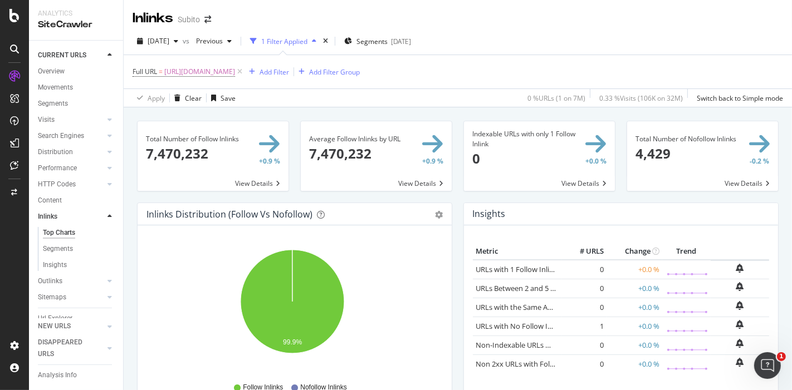
click at [178, 173] on span at bounding box center [213, 156] width 151 height 70
